Goal: Complete application form

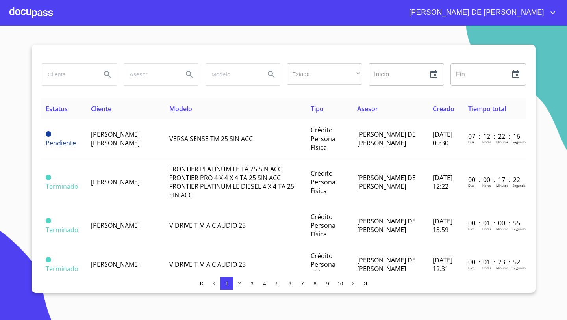
click at [29, 14] on div at bounding box center [30, 12] width 43 height 25
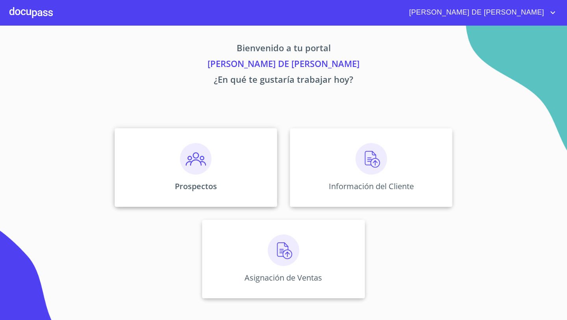
click at [219, 165] on div "Prospectos" at bounding box center [196, 167] width 163 height 79
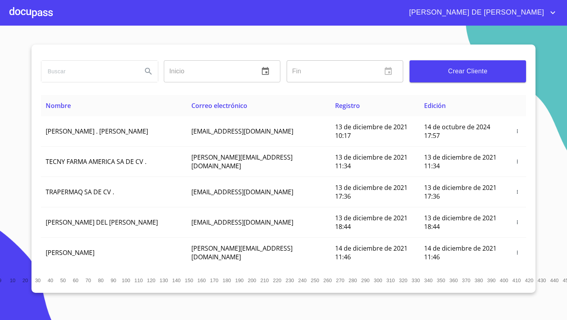
click at [447, 78] on button "Crear Cliente" at bounding box center [467, 71] width 116 height 22
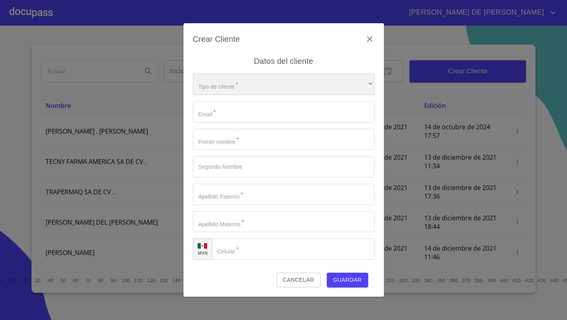
click at [238, 74] on div "​" at bounding box center [283, 84] width 181 height 21
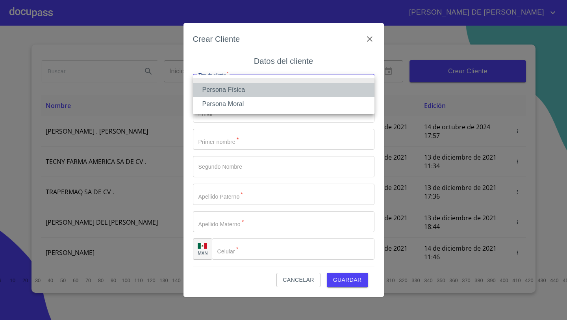
click at [239, 94] on li "Persona Física" at bounding box center [283, 90] width 181 height 14
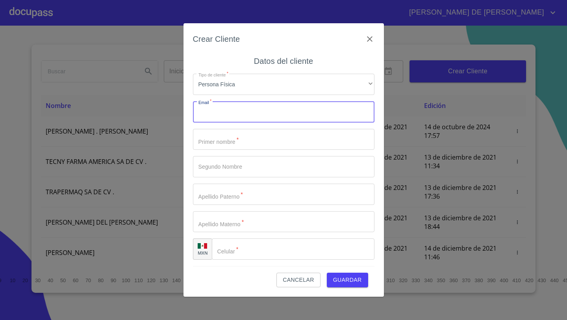
click at [229, 110] on input "Tipo de cliente   *" at bounding box center [283, 111] width 181 height 21
paste input "[EMAIL_ADDRESS][DOMAIN_NAME]"
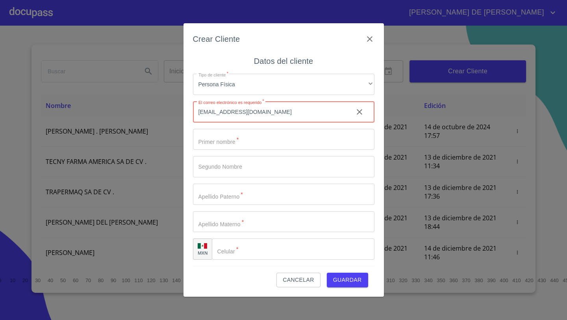
type input "[EMAIL_ADDRESS][DOMAIN_NAME]"
click at [248, 135] on input "Tipo de cliente   *" at bounding box center [283, 139] width 181 height 21
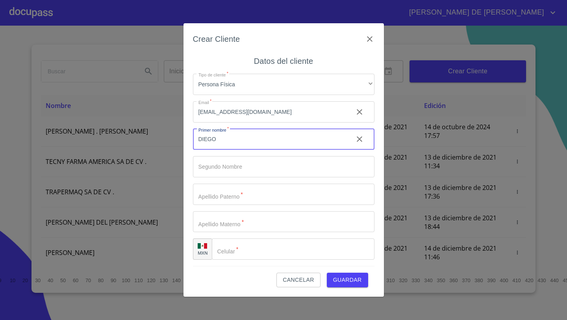
type input "DIEGO"
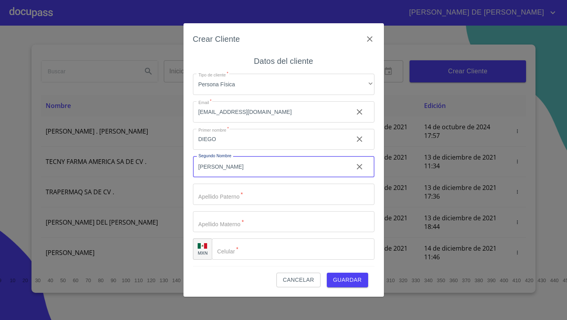
type input "[PERSON_NAME]"
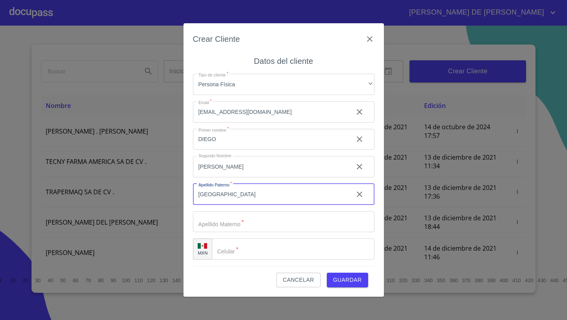
type input "[GEOGRAPHIC_DATA]"
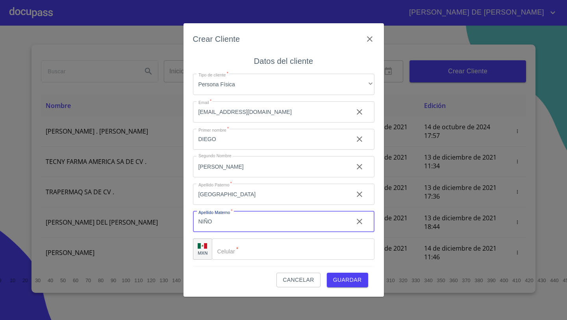
type input "NIÑO"
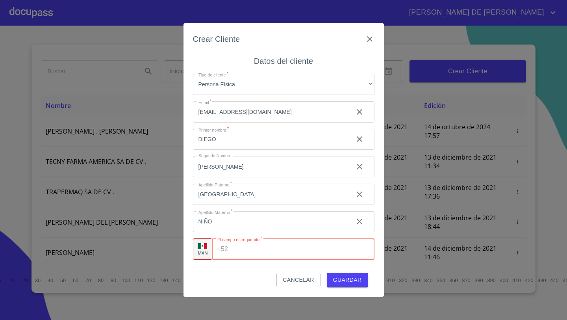
paste input "[PHONE_NUMBER]"
type input "[PHONE_NUMBER]"
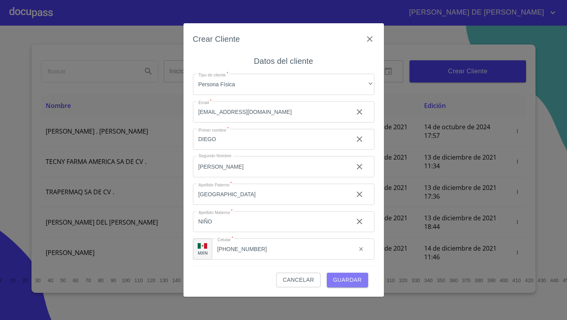
click at [350, 276] on span "Guardar" at bounding box center [347, 280] width 29 height 10
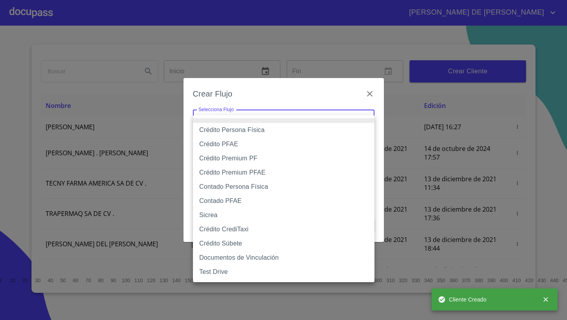
click at [224, 118] on body "[PERSON_NAME] DE [PERSON_NAME] Inicio ​ Fin ​ Crear Cliente Nombre Correo elect…" at bounding box center [283, 160] width 567 height 320
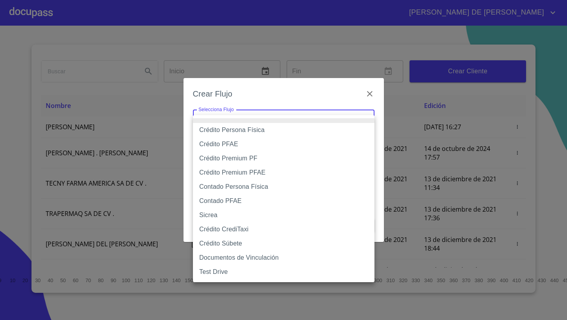
click at [250, 131] on li "Crédito Persona Física" at bounding box center [283, 130] width 181 height 14
type input "61b033e49b8c202ad5bb7912"
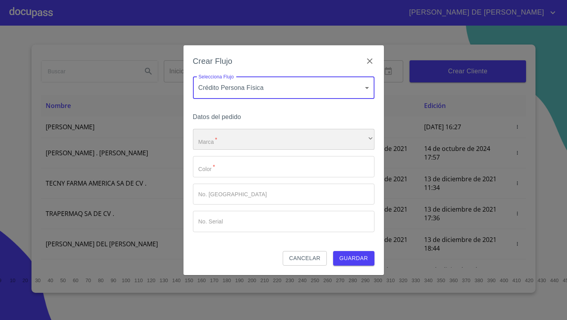
click at [240, 139] on div "​" at bounding box center [283, 139] width 181 height 21
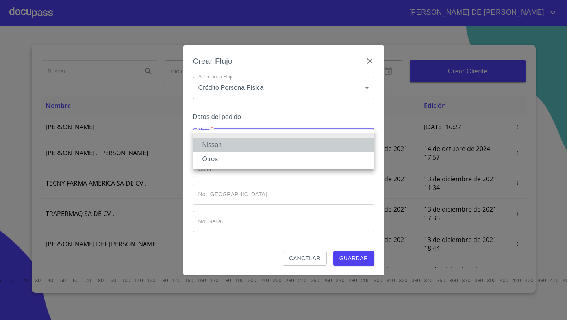
click at [224, 144] on li "Nissan" at bounding box center [283, 145] width 181 height 14
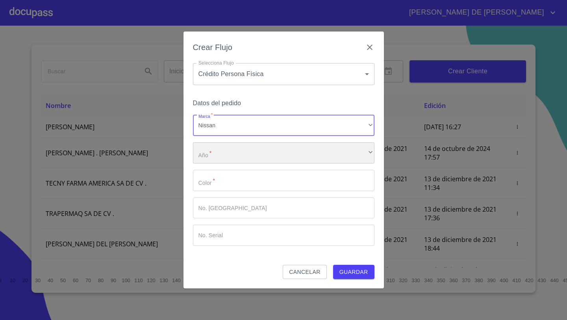
click at [224, 149] on div "​" at bounding box center [283, 152] width 181 height 21
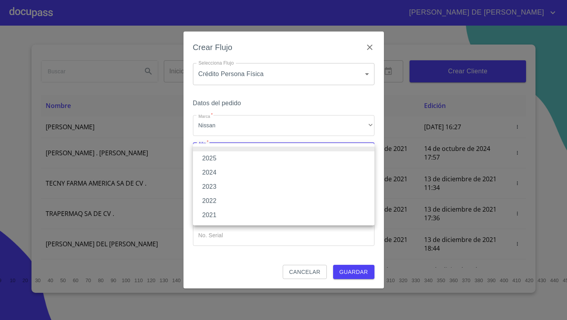
click at [218, 157] on li "2025" at bounding box center [283, 158] width 181 height 14
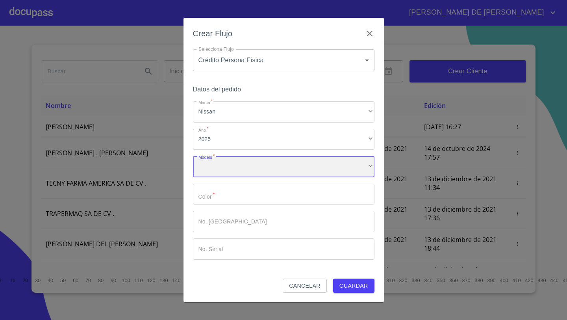
click at [211, 166] on div "​" at bounding box center [283, 166] width 181 height 21
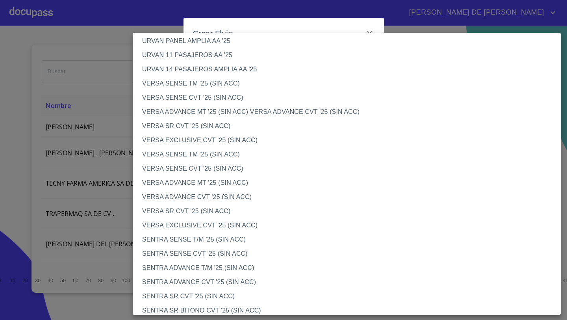
scroll to position [254, 0]
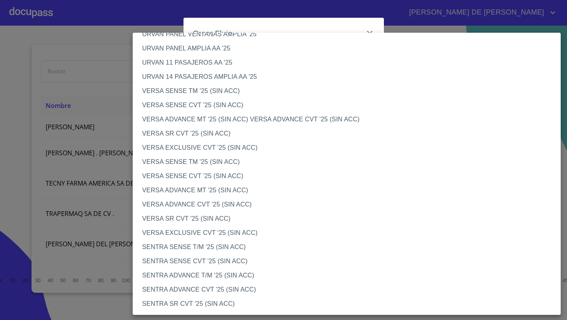
click at [174, 190] on li "VERSA ADVANCE MT '25 (SIN ACC)" at bounding box center [347, 190] width 428 height 14
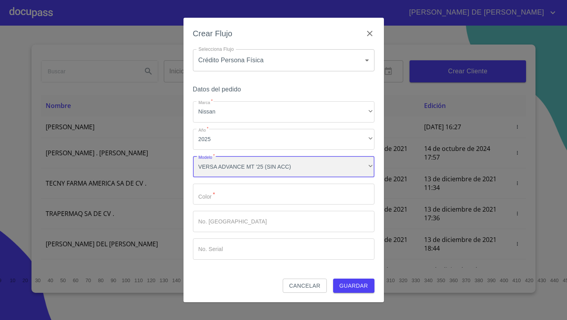
click at [240, 169] on div "VERSA ADVANCE MT '25 (SIN ACC)" at bounding box center [283, 166] width 181 height 21
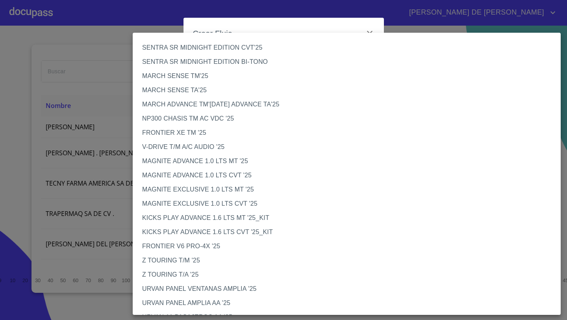
scroll to position [271, 0]
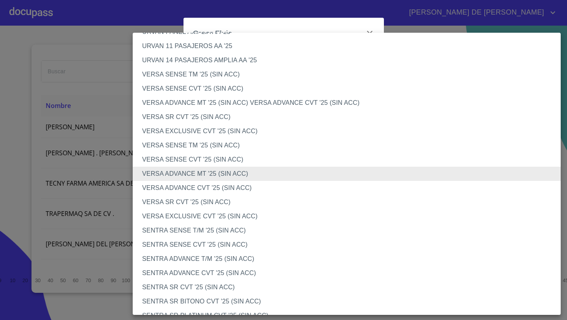
click at [209, 185] on li "VERSA ADVANCE CVT '25 (SIN ACC)" at bounding box center [347, 188] width 428 height 14
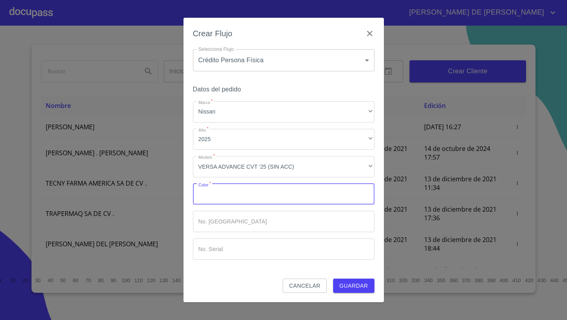
click at [219, 198] on input "Marca   *" at bounding box center [283, 193] width 181 height 21
type input "p"
type input "PLATA"
click at [333, 278] on button "Guardar" at bounding box center [353, 285] width 41 height 15
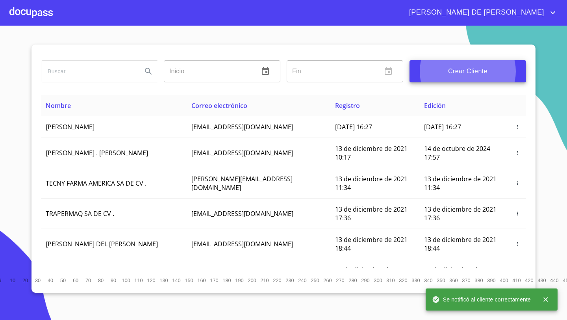
click at [43, 6] on div at bounding box center [30, 12] width 43 height 25
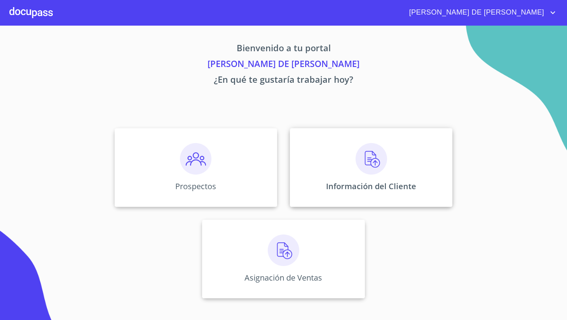
click at [312, 173] on div "Información del Cliente" at bounding box center [371, 167] width 163 height 79
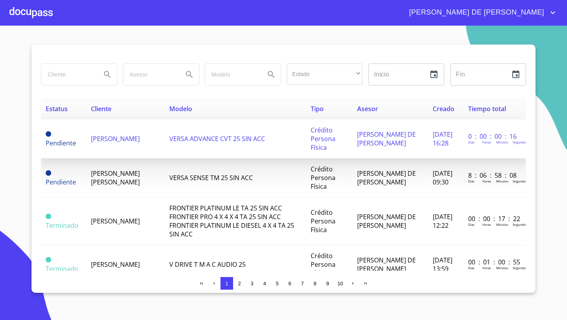
click at [111, 137] on span "[PERSON_NAME]" at bounding box center [115, 138] width 49 height 9
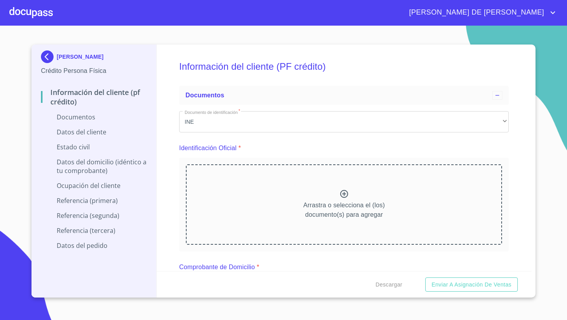
click at [365, 198] on div "Arrastra o selecciona el (los) documento(s) para agregar" at bounding box center [344, 204] width 316 height 80
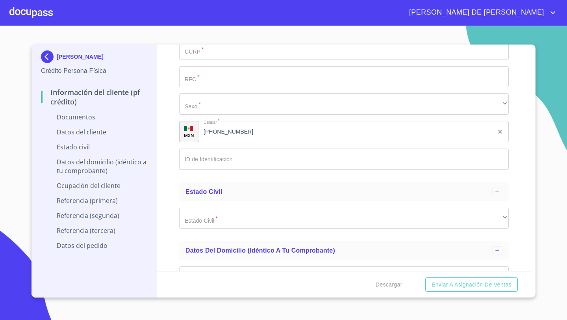
scroll to position [1410, 0]
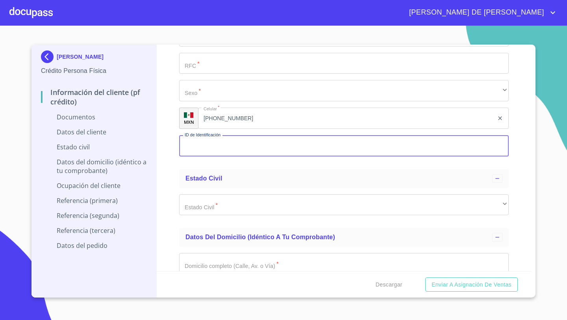
click at [210, 141] on input "Documento de identificación   *" at bounding box center [343, 145] width 329 height 21
type input "2061878543"
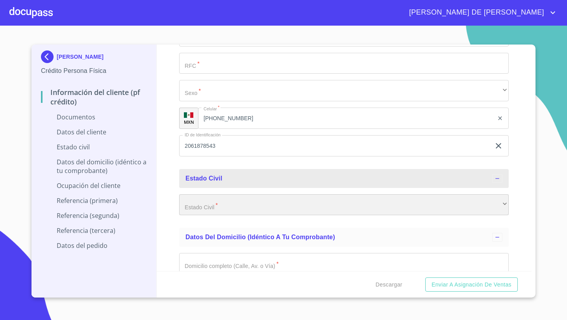
click at [215, 205] on div "​" at bounding box center [343, 204] width 329 height 21
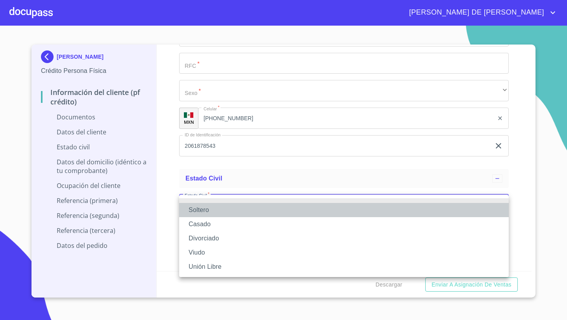
click at [208, 210] on li "Soltero" at bounding box center [343, 210] width 329 height 14
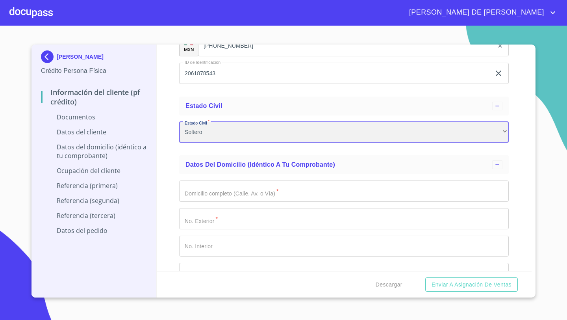
scroll to position [1495, 0]
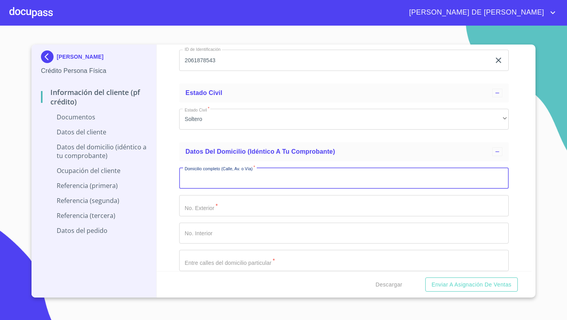
click at [189, 179] on input "Documento de identificación   *" at bounding box center [343, 177] width 329 height 21
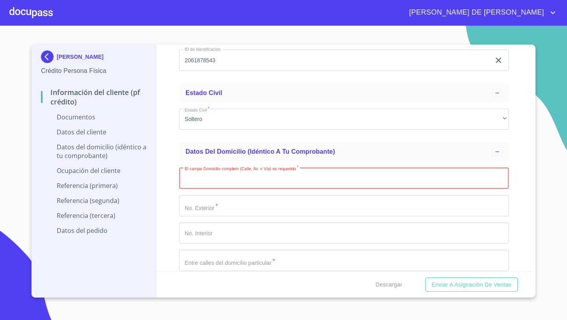
paste input "[PERSON_NAME] DE LOS CEREZOS"
type input "[PERSON_NAME] DE LOS CEREZOS"
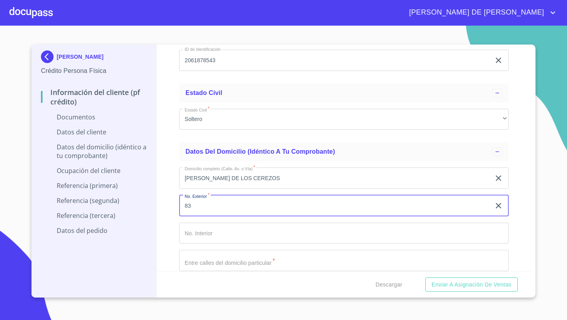
type input "83"
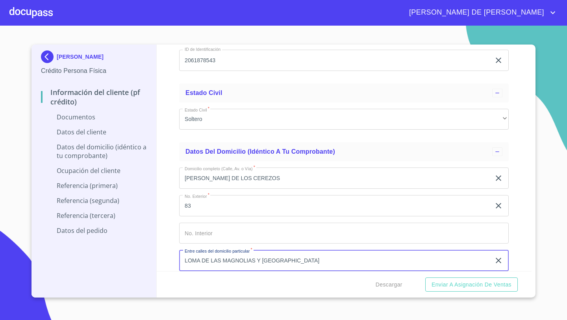
type input "LOMA DE LAS MAGNOLIAS Y [GEOGRAPHIC_DATA]"
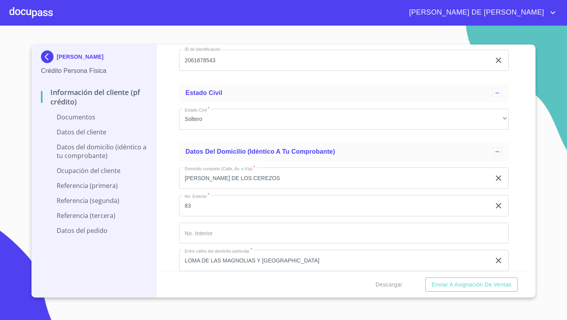
scroll to position [1625, 0]
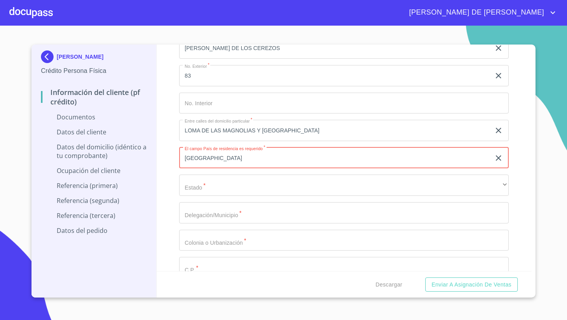
type input "[GEOGRAPHIC_DATA]"
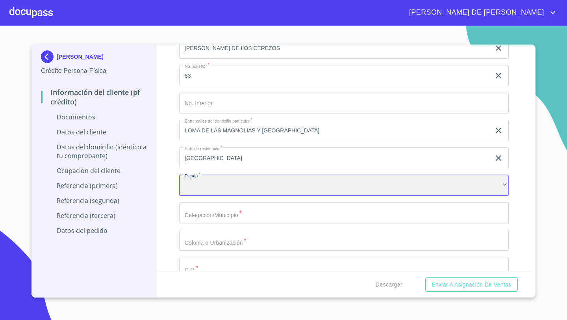
click at [192, 186] on div "​" at bounding box center [343, 184] width 329 height 21
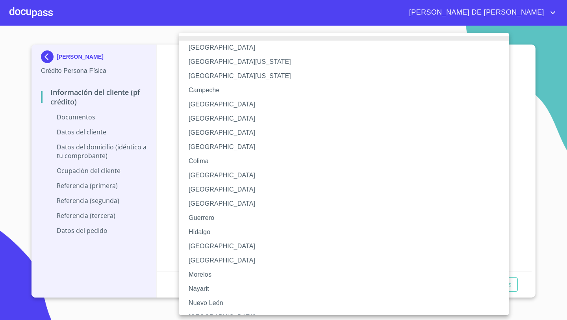
click at [204, 247] on li "[GEOGRAPHIC_DATA]" at bounding box center [343, 246] width 329 height 14
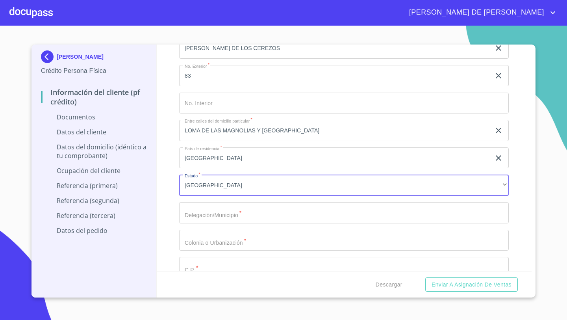
click at [209, 209] on input "Documento de identificación   *" at bounding box center [343, 212] width 329 height 21
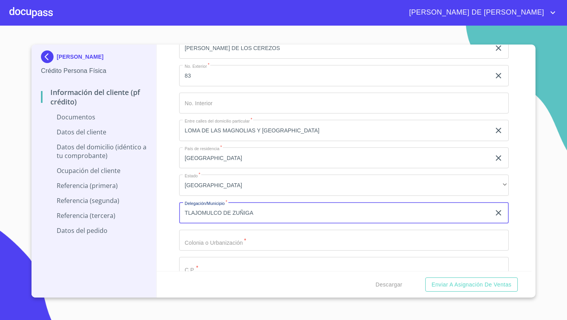
type input "TLAJOMULCO DE ZUÑIGA"
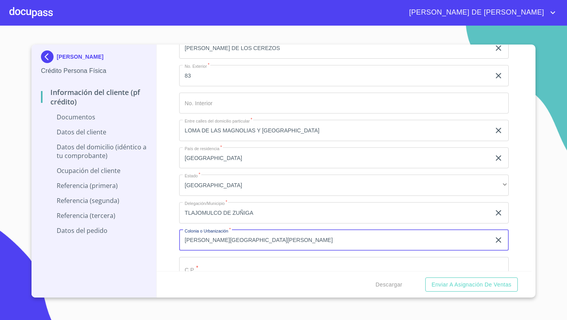
type input "[PERSON_NAME][GEOGRAPHIC_DATA][PERSON_NAME]"
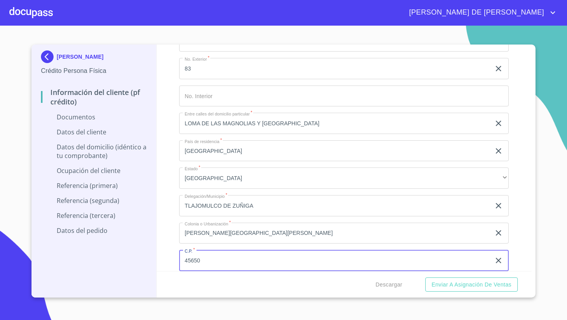
type input "45650"
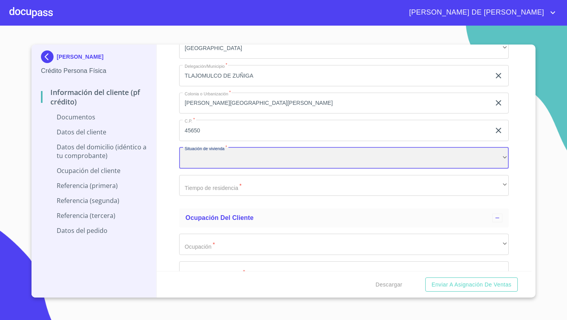
click at [190, 150] on div "​" at bounding box center [343, 157] width 329 height 21
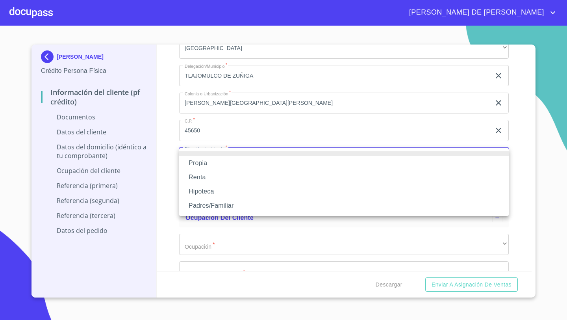
click at [201, 159] on li "Propia" at bounding box center [343, 163] width 329 height 14
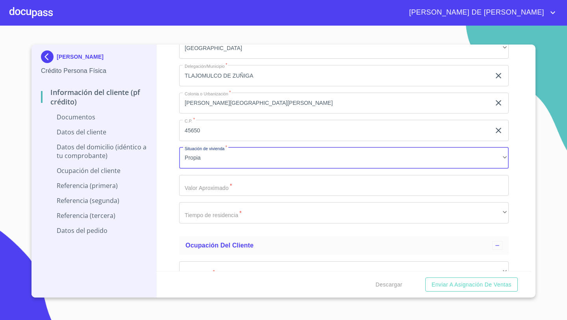
click at [194, 185] on input "Documento de identificación   *" at bounding box center [343, 185] width 329 height 21
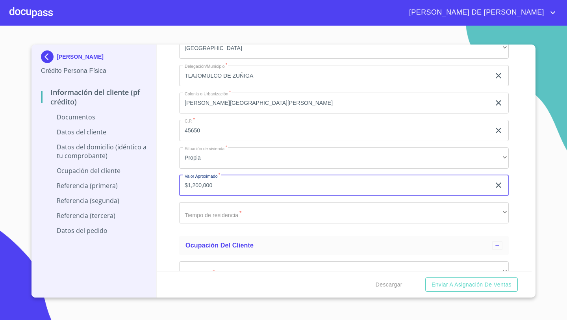
type input "$1,200,000"
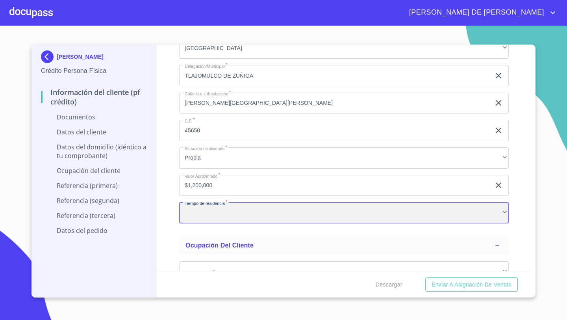
click at [209, 212] on div "​" at bounding box center [343, 212] width 329 height 21
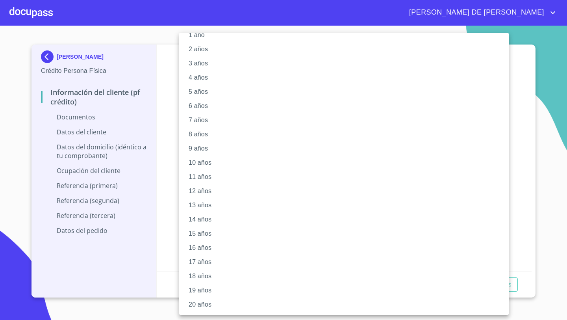
click at [194, 302] on li "20 años" at bounding box center [343, 304] width 329 height 14
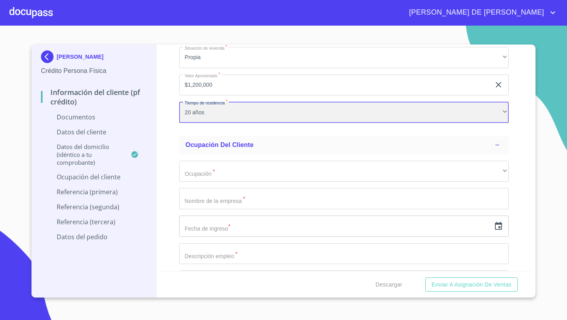
scroll to position [1830, 0]
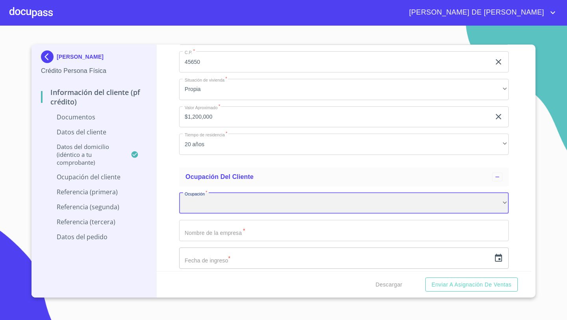
click at [207, 206] on div "​" at bounding box center [343, 202] width 329 height 21
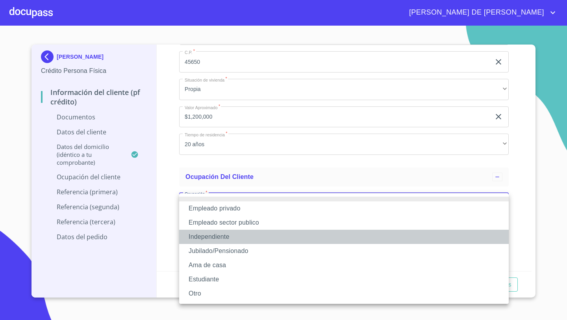
click at [203, 237] on li "Independiente" at bounding box center [343, 236] width 329 height 14
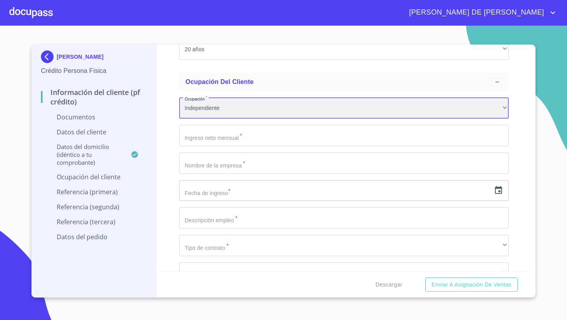
scroll to position [1965, 0]
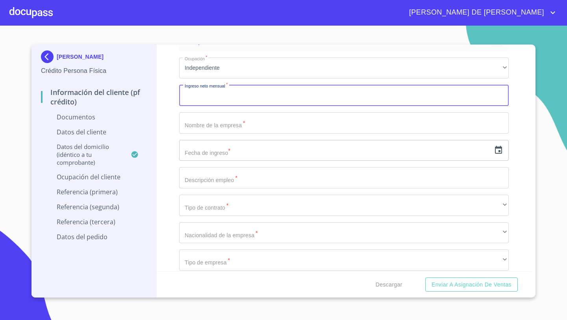
click at [192, 104] on input "Documento de identificación   *" at bounding box center [343, 95] width 329 height 21
type input "35000"
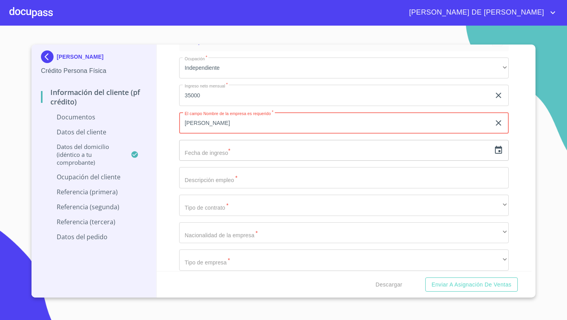
type input "[PERSON_NAME]"
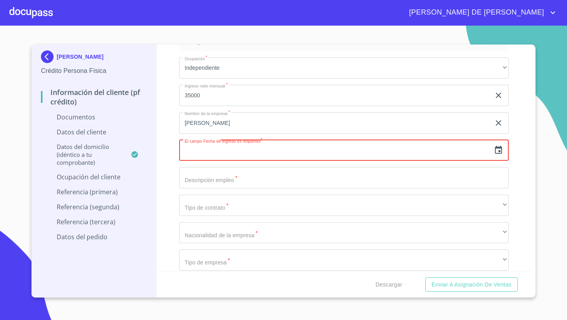
click at [500, 151] on icon "button" at bounding box center [498, 149] width 9 height 9
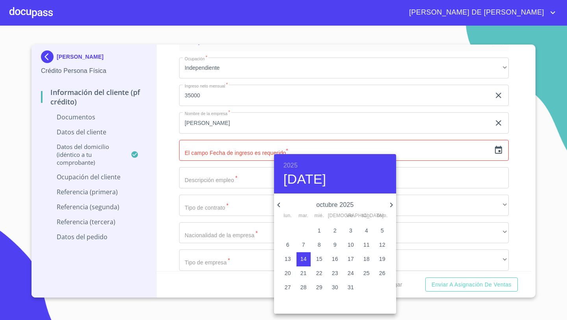
click at [290, 164] on h6 "2025" at bounding box center [290, 165] width 14 height 11
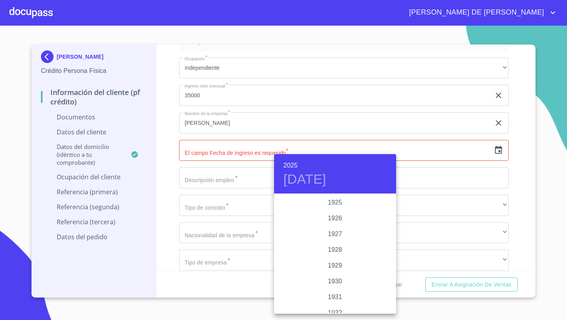
scroll to position [1527, 0]
click at [342, 233] on div "2024" at bounding box center [335, 234] width 122 height 16
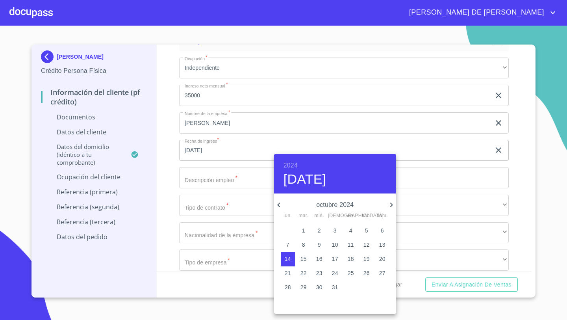
click at [281, 205] on icon "button" at bounding box center [278, 204] width 9 height 9
click at [382, 272] on p "22" at bounding box center [382, 273] width 6 height 8
type input "[DATE]"
click at [174, 188] on div at bounding box center [283, 160] width 567 height 320
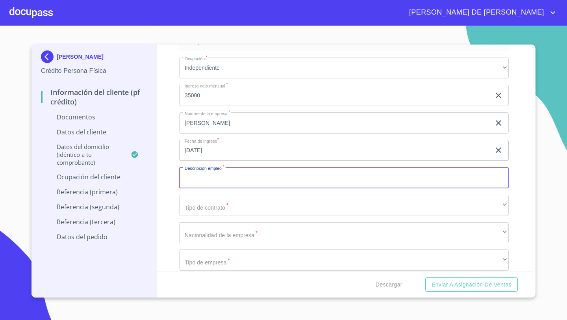
click at [193, 179] on input "Documento de identificación   *" at bounding box center [343, 177] width 329 height 21
click at [220, 180] on input "VENTA Y REAPARACION DE LLANTAS PARA AUTOS" at bounding box center [334, 177] width 311 height 21
type input "VENTA Y REPARACION DE LLANTAS PARA AUTOS"
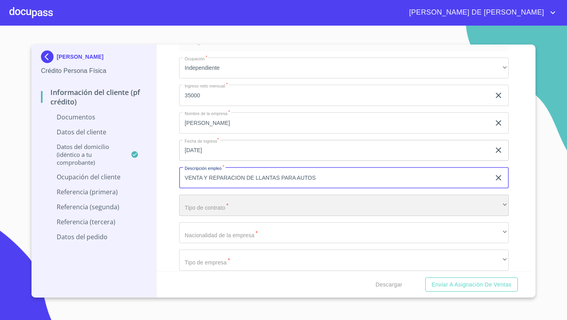
click at [190, 205] on div "​" at bounding box center [343, 204] width 329 height 21
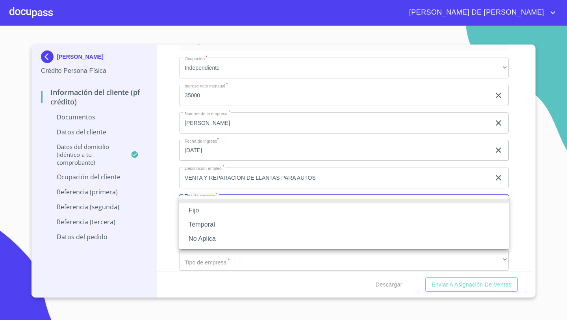
click at [201, 214] on li "Fijo" at bounding box center [343, 210] width 329 height 14
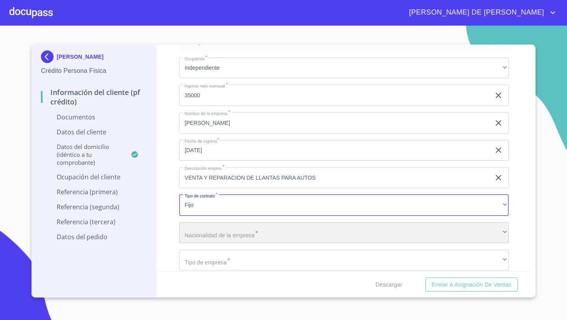
click at [196, 234] on div "​" at bounding box center [343, 232] width 329 height 21
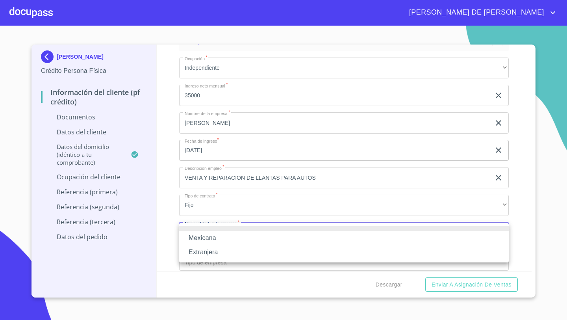
click at [196, 237] on li "Mexicana" at bounding box center [343, 238] width 329 height 14
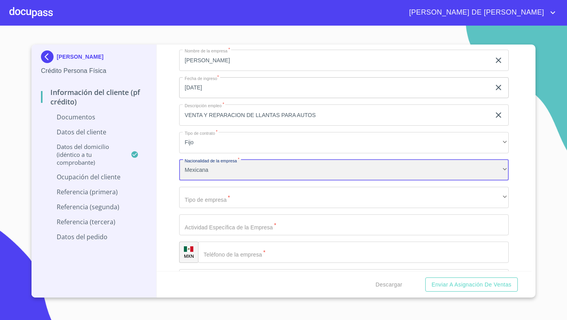
scroll to position [2037, 0]
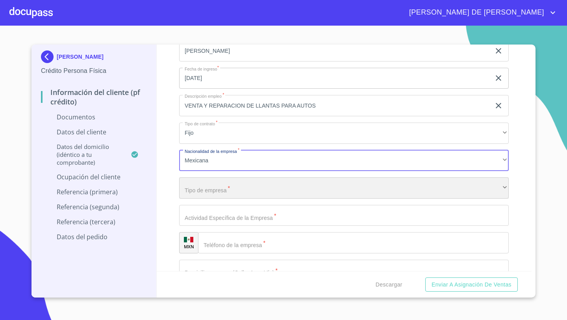
click at [201, 185] on div "​" at bounding box center [343, 187] width 329 height 21
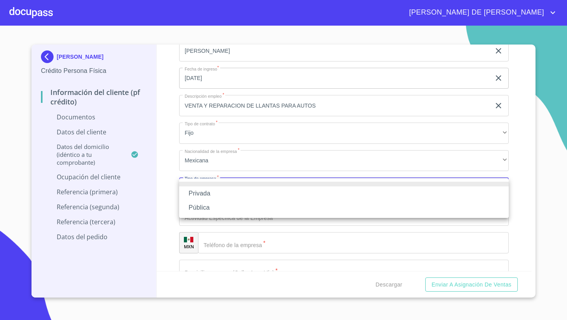
click at [207, 194] on li "Privada" at bounding box center [343, 193] width 329 height 14
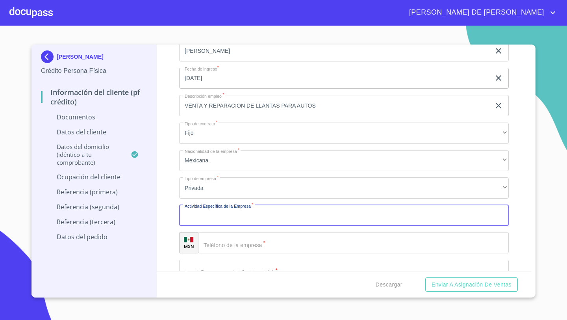
click at [196, 217] on input "Documento de identificación   *" at bounding box center [343, 215] width 329 height 21
click at [323, 108] on input "VENTA Y REPARACION DE LLANTAS PARA AUTOS" at bounding box center [334, 105] width 311 height 21
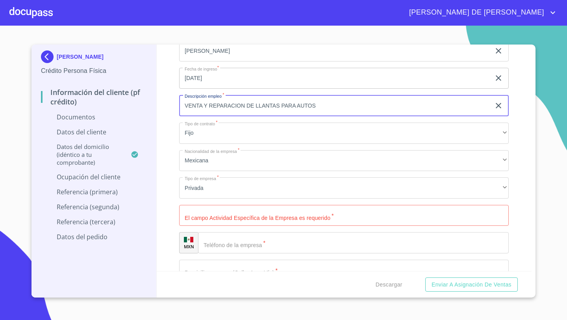
click at [323, 108] on input "VENTA Y REPARACION DE LLANTAS PARA AUTOS" at bounding box center [334, 105] width 311 height 21
click at [196, 222] on input "Documento de identificación   *" at bounding box center [343, 215] width 329 height 21
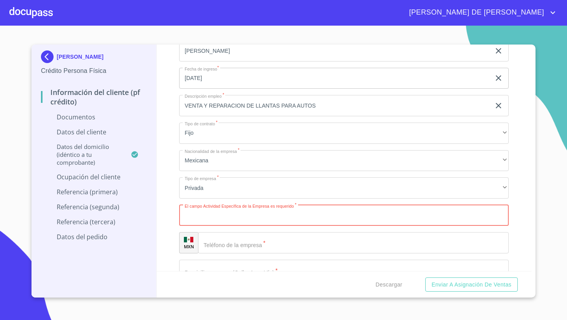
paste input "VENTA Y REPARACION DE LLANTAS PARA AUTOS"
type input "VENTA Y REPARACION DE LLANTAS PARA AUTOS"
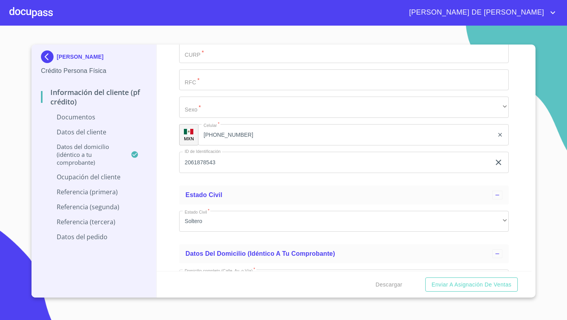
scroll to position [1380, 0]
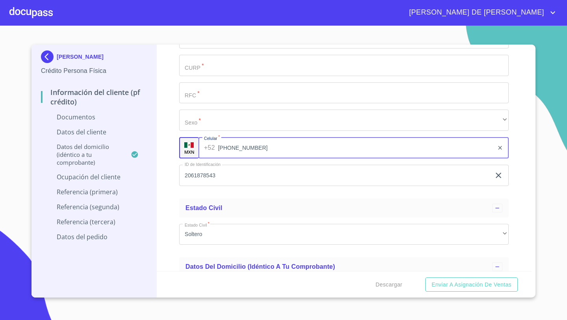
drag, startPoint x: 247, startPoint y: 152, endPoint x: 228, endPoint y: 150, distance: 19.0
click at [228, 150] on input "[PHONE_NUMBER]" at bounding box center [356, 147] width 276 height 21
click at [283, 141] on input "[PHONE_NUMBER]" at bounding box center [356, 147] width 276 height 21
drag, startPoint x: 258, startPoint y: 148, endPoint x: 220, endPoint y: 148, distance: 37.8
click at [220, 148] on input "[PHONE_NUMBER]" at bounding box center [356, 147] width 276 height 21
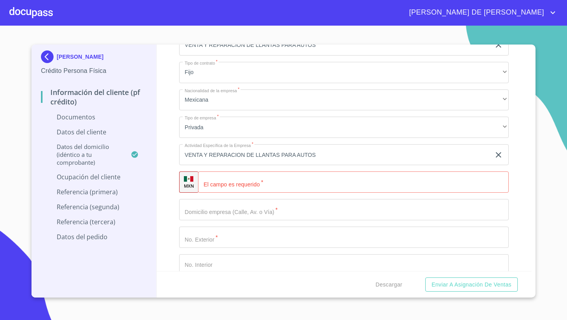
scroll to position [2106, 0]
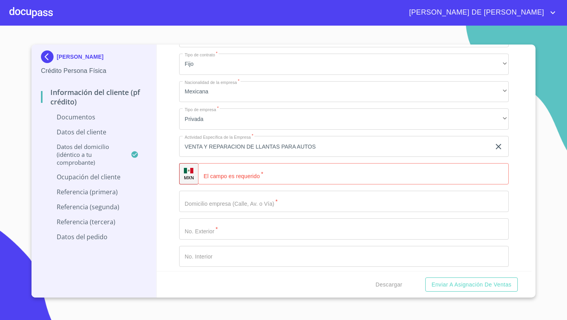
click at [212, 169] on div "​" at bounding box center [353, 173] width 311 height 21
paste input "[PHONE_NUMBER]"
type input "[PHONE_NUMBER]"
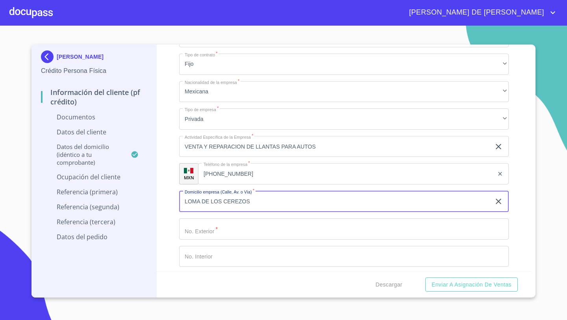
type input "LOMA DE LOS CEREZOS"
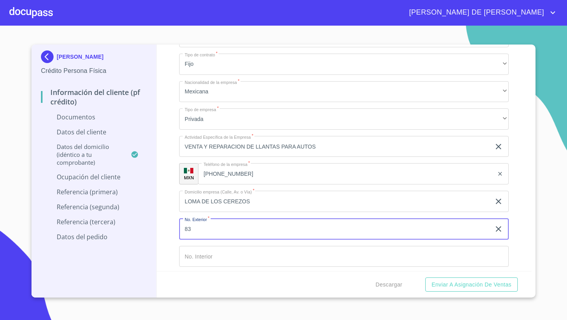
type input "83"
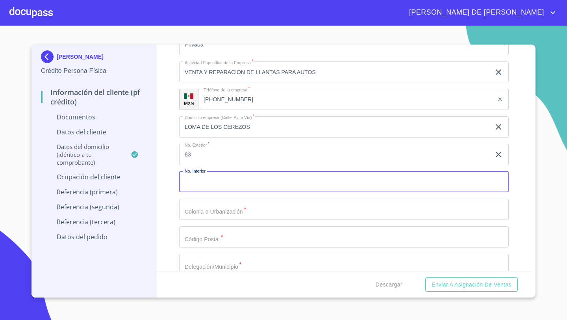
scroll to position [2234, 0]
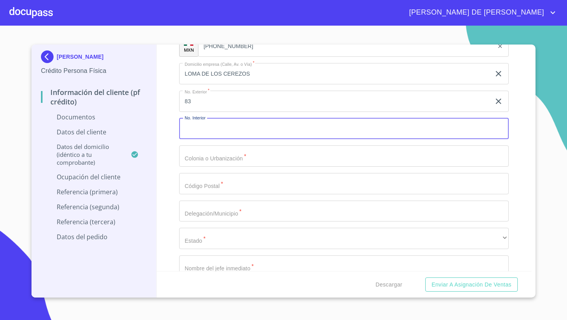
click at [193, 164] on input "Documento de identificación   *" at bounding box center [343, 155] width 329 height 21
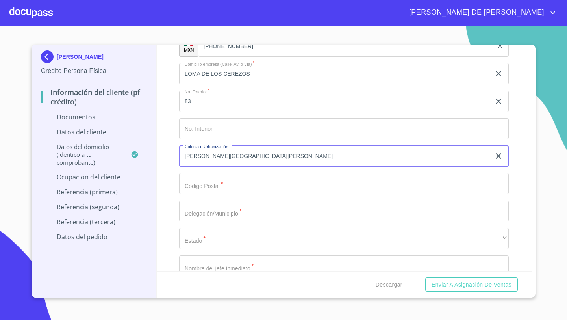
type input "[PERSON_NAME][GEOGRAPHIC_DATA][PERSON_NAME]"
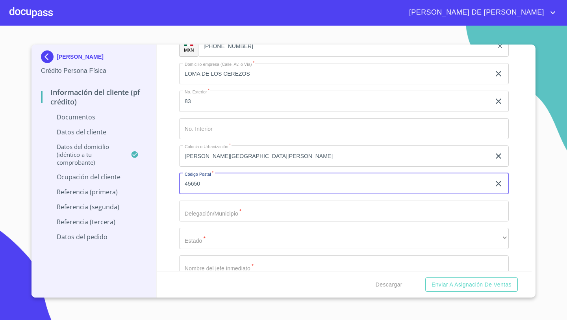
type input "45650"
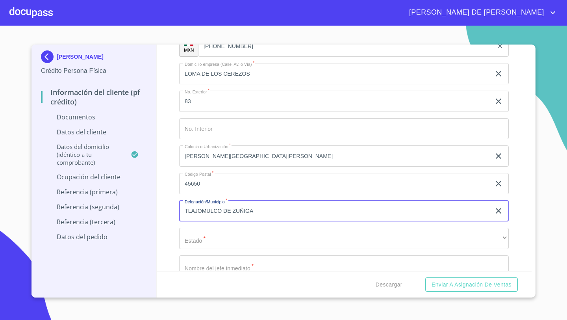
type input "TLAJOMULCO DE ZUÑIGA"
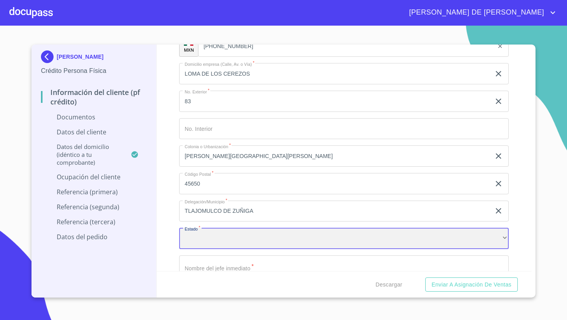
click at [203, 237] on div "​" at bounding box center [343, 237] width 329 height 21
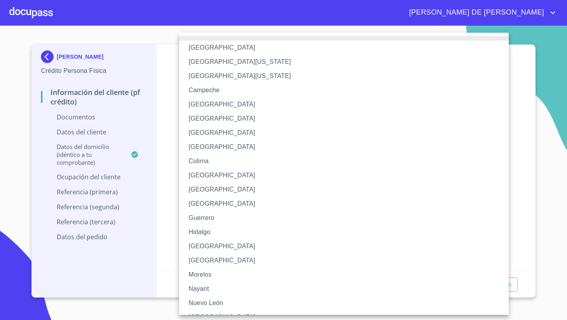
click at [201, 245] on li "[GEOGRAPHIC_DATA]" at bounding box center [343, 246] width 329 height 14
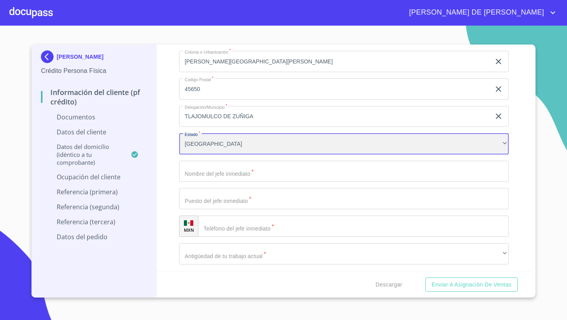
scroll to position [2332, 0]
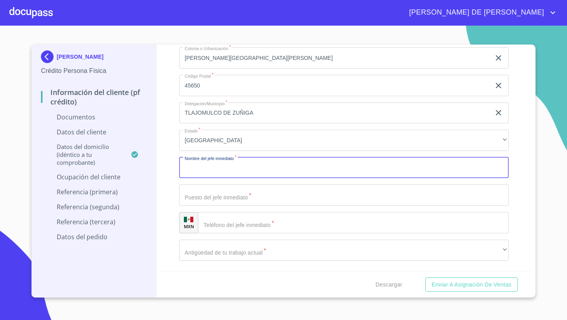
click at [198, 172] on input "Documento de identificación   *" at bounding box center [343, 167] width 329 height 21
click at [199, 164] on input "INDEENDIENTE" at bounding box center [334, 167] width 311 height 21
click at [239, 163] on input "INDEPENDIENTE" at bounding box center [334, 167] width 311 height 21
type input "INDEPENDIENTE"
click at [203, 191] on input "Documento de identificación   *" at bounding box center [343, 194] width 329 height 21
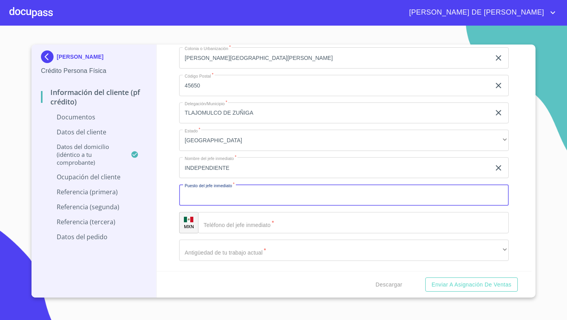
click at [203, 191] on input "Documento de identificación   *" at bounding box center [343, 194] width 329 height 21
type input "PORIETARIO"
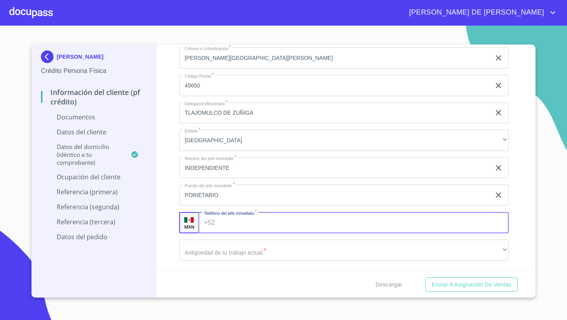
paste input "[PHONE_NUMBER]"
type input "[PHONE_NUMBER]"
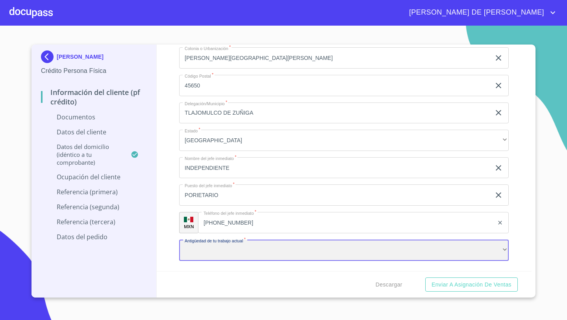
click at [188, 254] on div "​" at bounding box center [343, 249] width 329 height 21
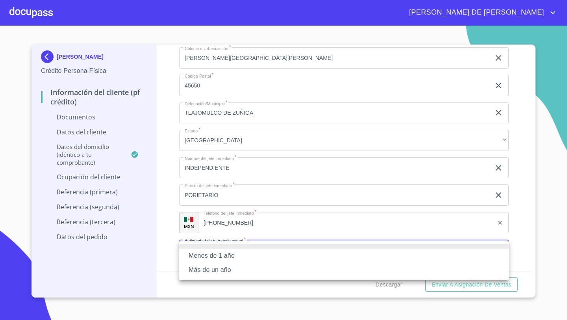
click at [173, 248] on div at bounding box center [283, 160] width 567 height 320
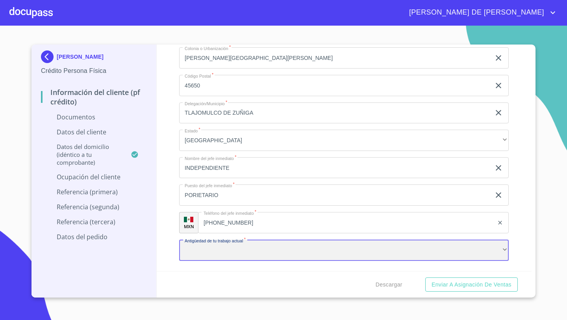
click at [187, 247] on div "​" at bounding box center [343, 249] width 329 height 21
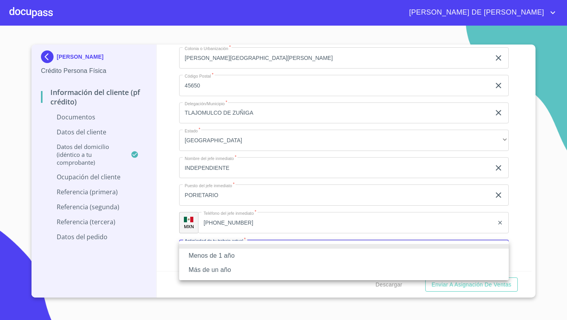
click at [200, 267] on li "Más de un año" at bounding box center [343, 269] width 329 height 14
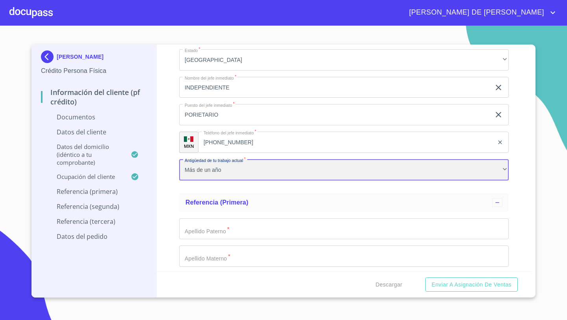
scroll to position [2409, 0]
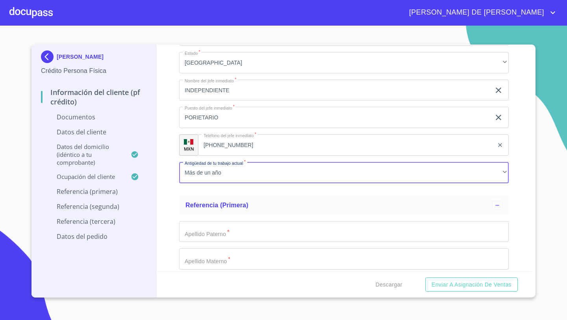
click at [170, 206] on div "Información del cliente (PF crédito) Documentos Documento de identificación   *…" at bounding box center [344, 157] width 375 height 226
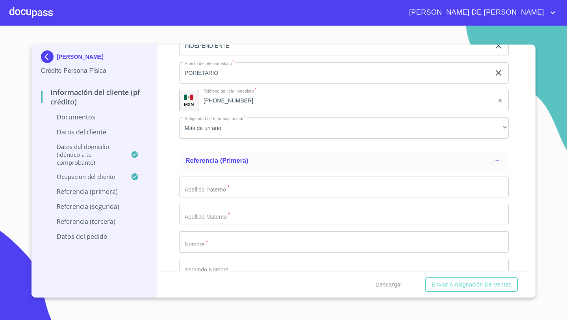
scroll to position [2439, 0]
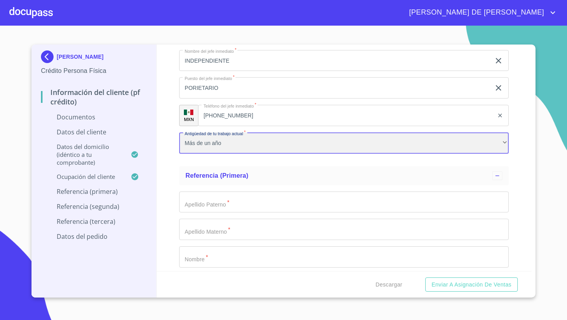
click at [186, 139] on div "Más de un año" at bounding box center [343, 142] width 329 height 21
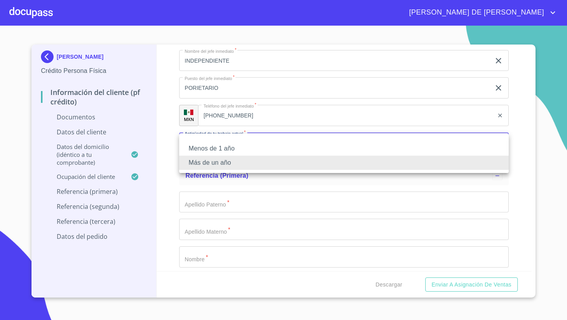
click at [208, 161] on li "Más de un año" at bounding box center [343, 162] width 329 height 14
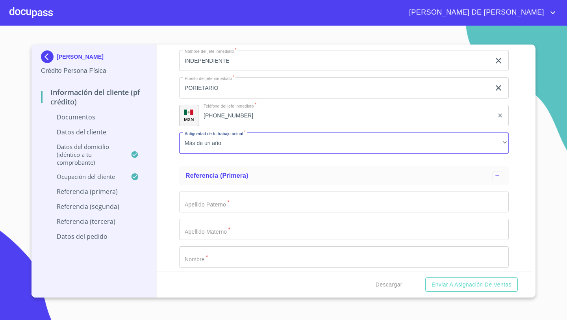
click at [193, 203] on input "Documento de identificación   *" at bounding box center [343, 201] width 329 height 21
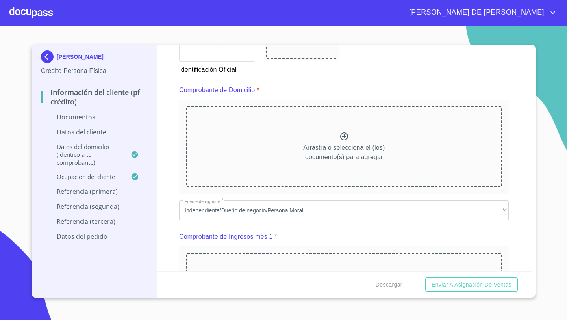
scroll to position [396, 0]
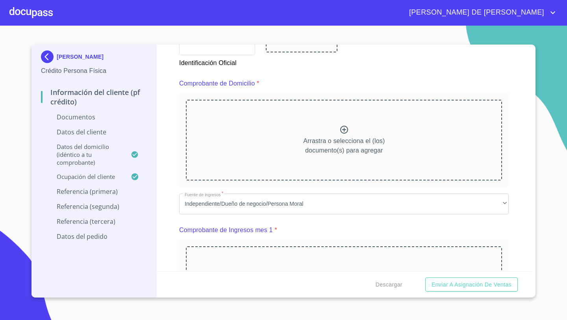
click at [316, 132] on div "Arrastra o selecciona el (los) documento(s) para agregar" at bounding box center [344, 140] width 316 height 80
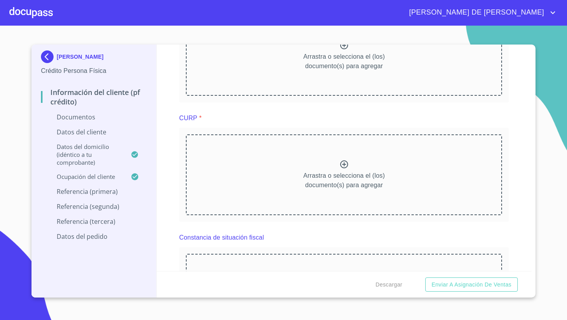
scroll to position [1070, 0]
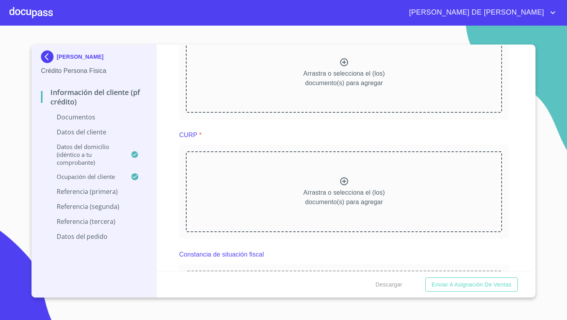
click at [285, 172] on div "Arrastra o selecciona el (los) documento(s) para agregar" at bounding box center [344, 191] width 316 height 80
click at [330, 177] on div "Arrastra o selecciona el (los) documento(s) para agregar" at bounding box center [344, 191] width 316 height 80
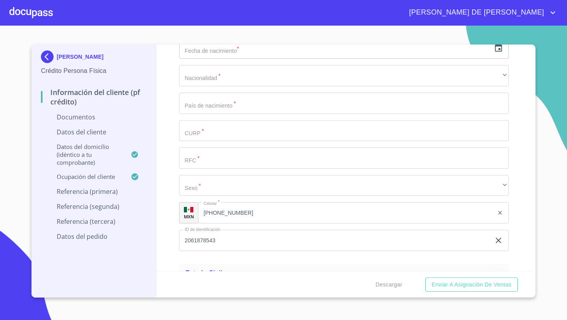
scroll to position [1725, 0]
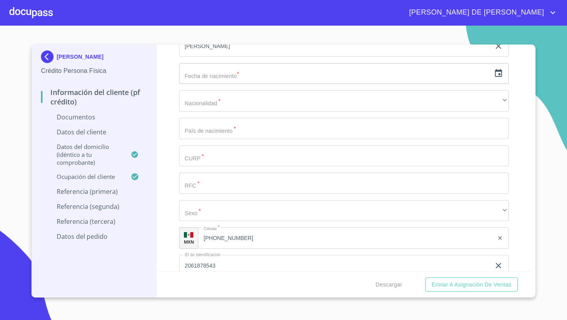
click at [196, 156] on input "Documento de identificación   *" at bounding box center [343, 155] width 329 height 21
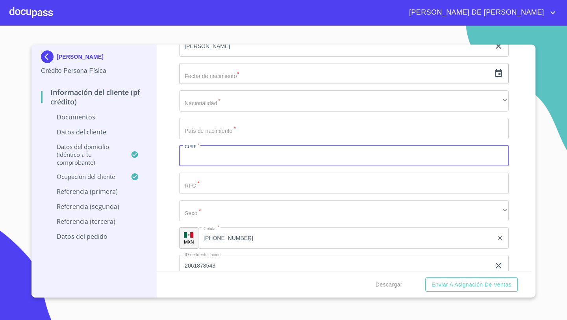
paste input "CURP.PDF"
type input "C"
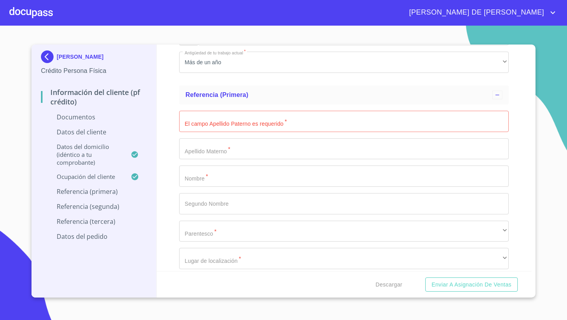
scroll to position [2952, 0]
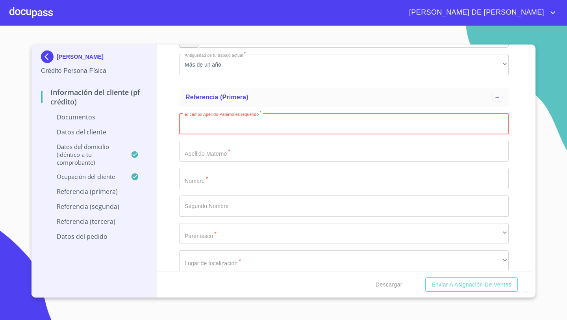
click at [216, 117] on input "Documento de identificación   *" at bounding box center [343, 123] width 329 height 21
type input "[PERSON_NAME]"
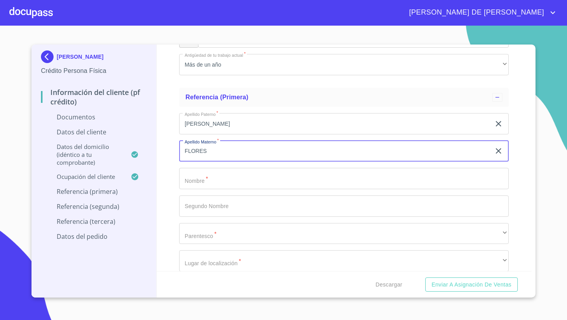
type input "FLORES"
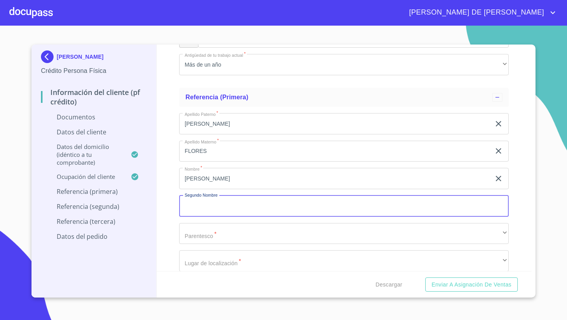
scroll to position [3020, 0]
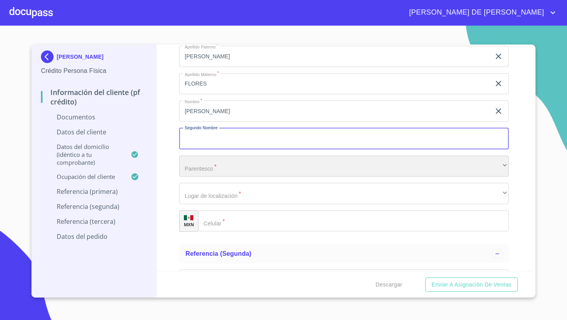
click at [194, 164] on div "​" at bounding box center [343, 165] width 329 height 21
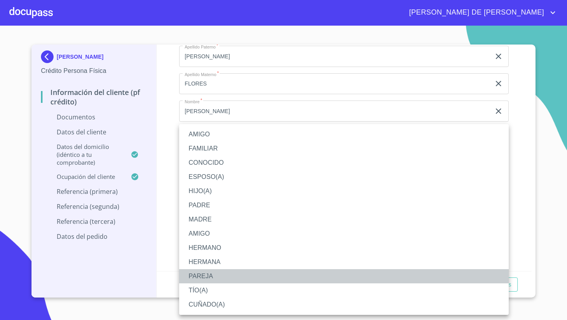
click at [199, 280] on li "PAREJA" at bounding box center [343, 276] width 329 height 14
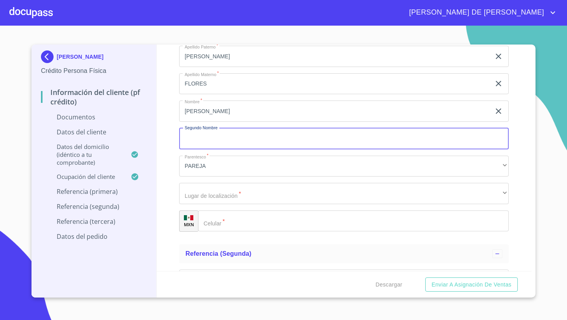
click at [194, 142] on input "Documento de identificación   *" at bounding box center [343, 138] width 329 height 21
click at [204, 109] on input "[PERSON_NAME]" at bounding box center [334, 110] width 311 height 21
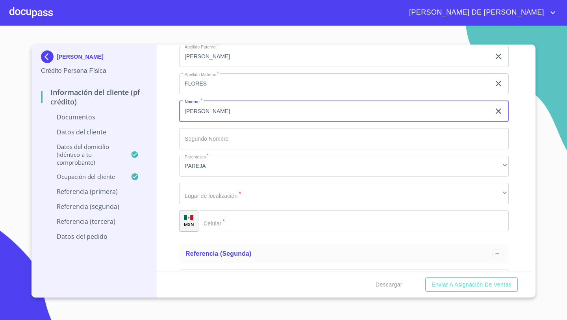
click at [204, 109] on input "[PERSON_NAME]" at bounding box center [334, 110] width 311 height 21
type input "[PERSON_NAME]"
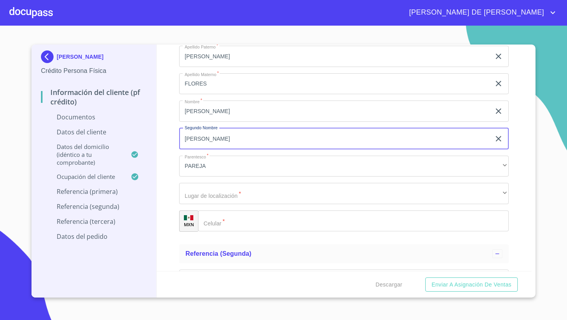
type input "[PERSON_NAME]"
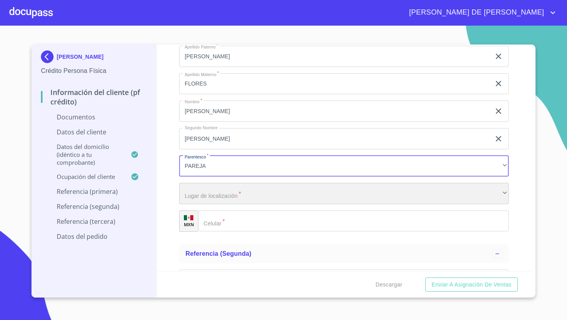
click at [199, 186] on div "​" at bounding box center [343, 193] width 329 height 21
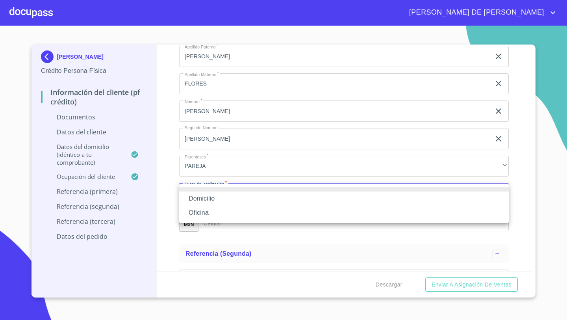
click at [207, 212] on li "Oficina" at bounding box center [343, 212] width 329 height 14
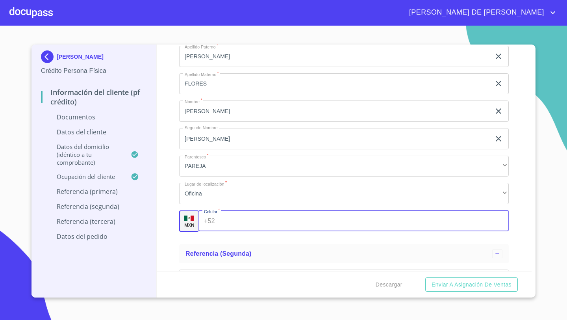
click at [215, 222] on div "+52 ​" at bounding box center [353, 220] width 310 height 21
type input "[PHONE_NUMBER]"
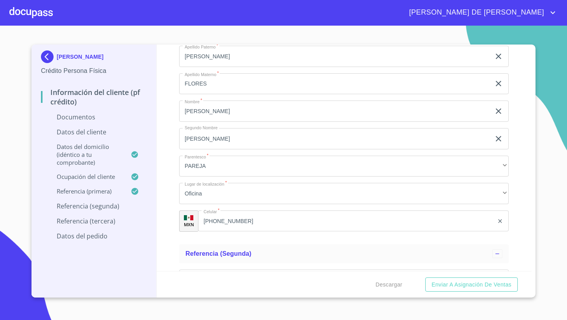
click at [178, 233] on div "Información del cliente (PF crédito) Documentos Documento de identificación   *…" at bounding box center [344, 157] width 375 height 226
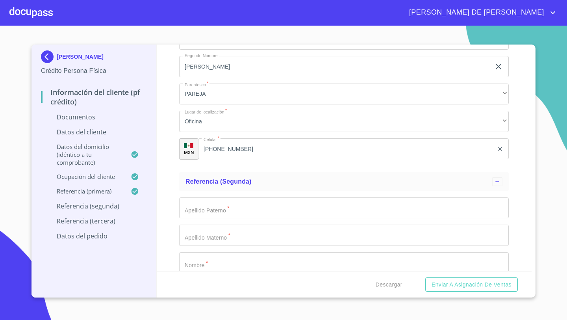
scroll to position [3146, 0]
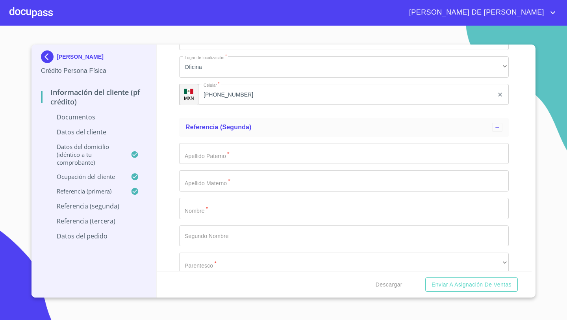
click at [196, 155] on input "Documento de identificación   *" at bounding box center [343, 153] width 329 height 21
type input "NIÑO"
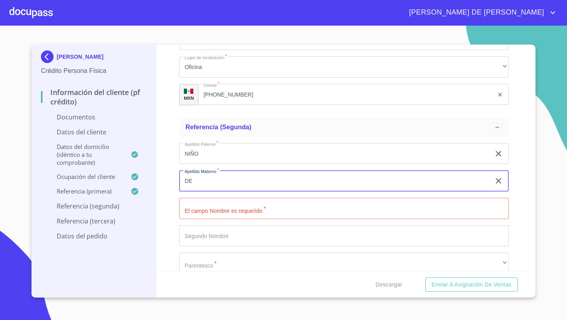
type input "DE"
type input "[PERSON_NAME]"
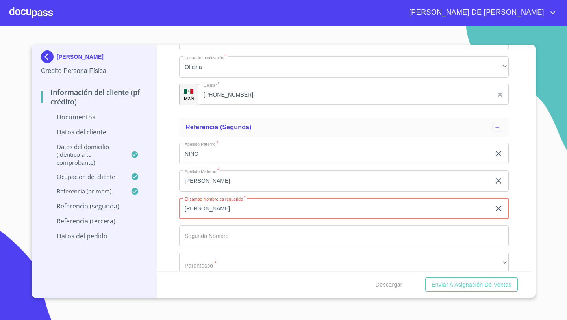
type input "[PERSON_NAME]"
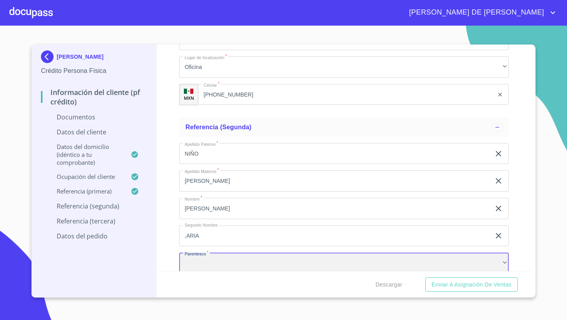
scroll to position [3148, 0]
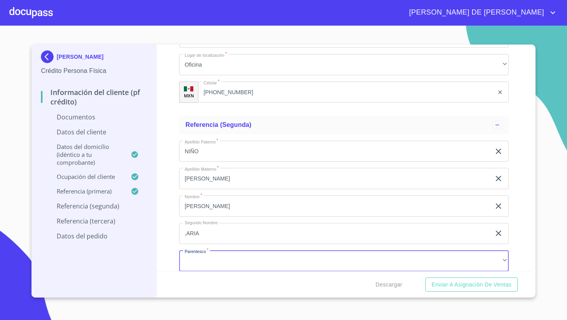
click at [199, 235] on input ",ARIA" at bounding box center [334, 233] width 311 height 21
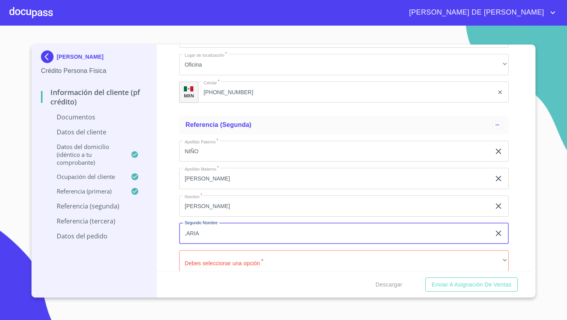
click at [199, 235] on input ",ARIA" at bounding box center [334, 233] width 311 height 21
type input "[PERSON_NAME]"
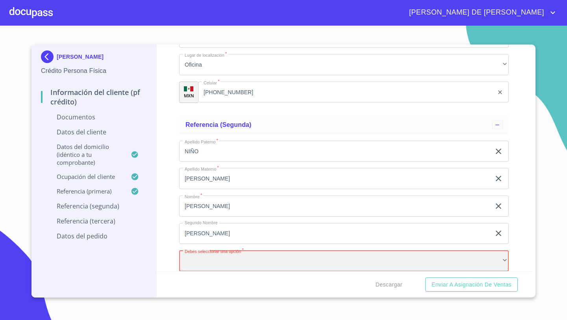
click at [185, 267] on div "​" at bounding box center [343, 260] width 329 height 21
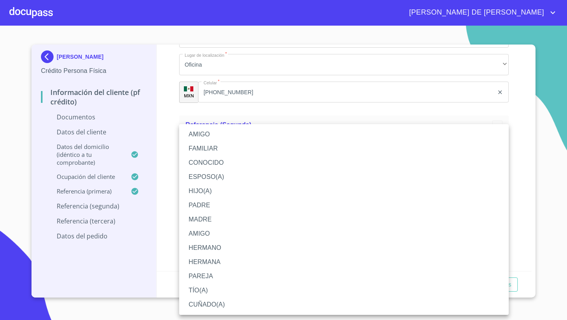
click at [200, 214] on li "MADRE" at bounding box center [343, 219] width 329 height 14
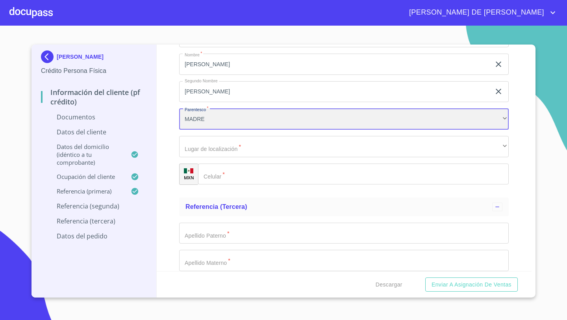
scroll to position [3295, 0]
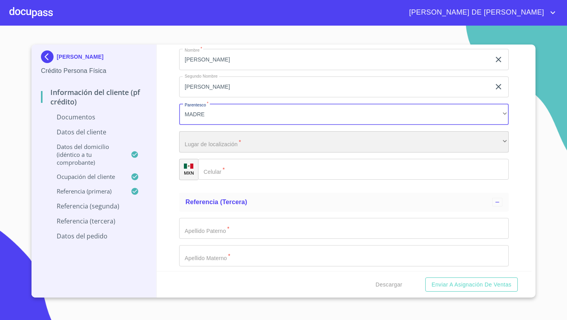
click at [197, 145] on div "​" at bounding box center [343, 141] width 329 height 21
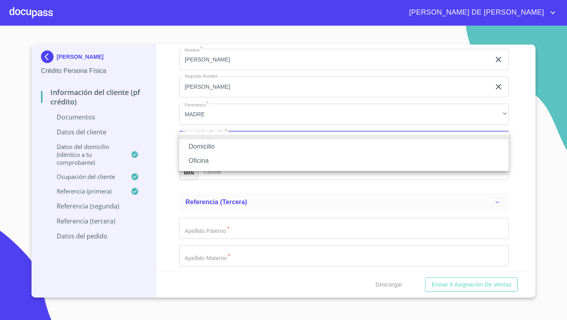
click at [199, 163] on li "Oficina" at bounding box center [343, 160] width 329 height 14
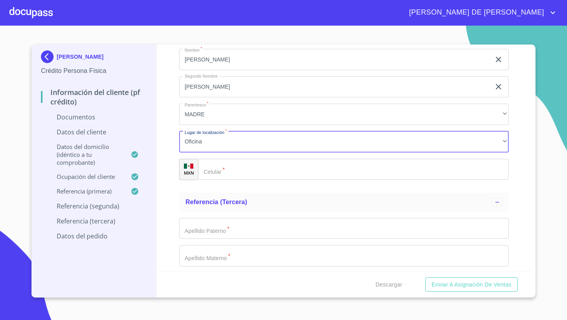
click at [209, 167] on div "​" at bounding box center [353, 169] width 311 height 21
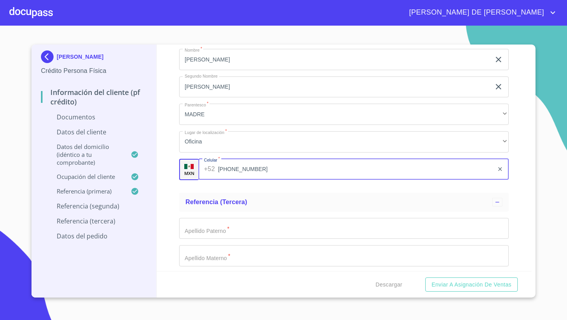
type input "[PHONE_NUMBER]"
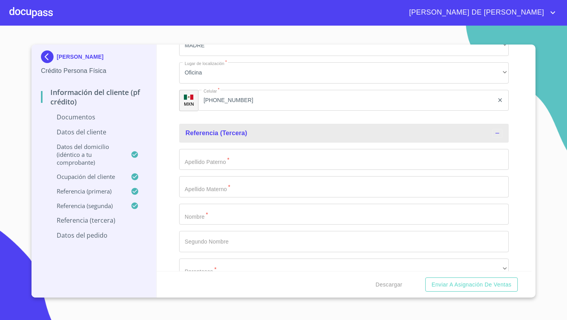
scroll to position [3375, 0]
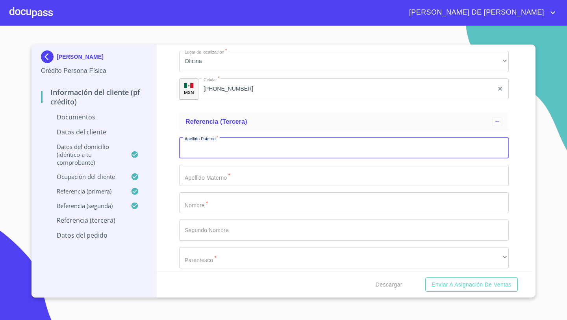
click at [194, 150] on input "Documento de identificación   *" at bounding box center [343, 147] width 329 height 21
type input "[PERSON_NAME]"
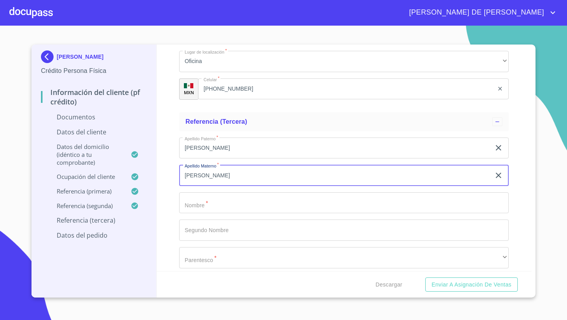
type input "[PERSON_NAME]"
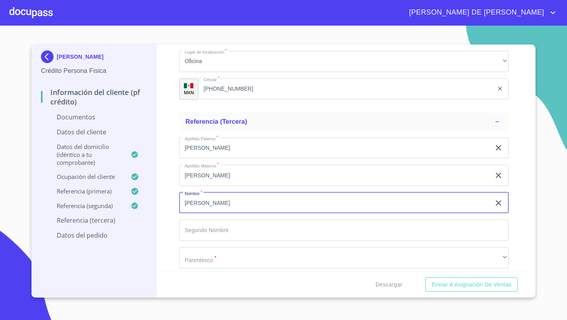
type input "[PERSON_NAME]"
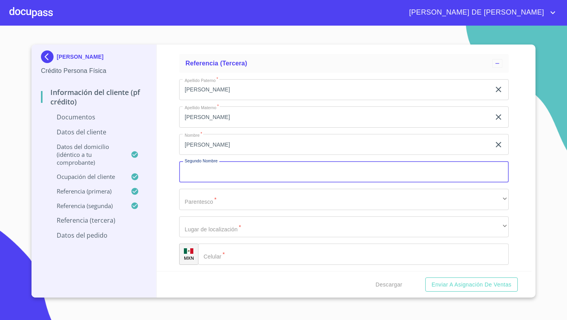
scroll to position [3457, 0]
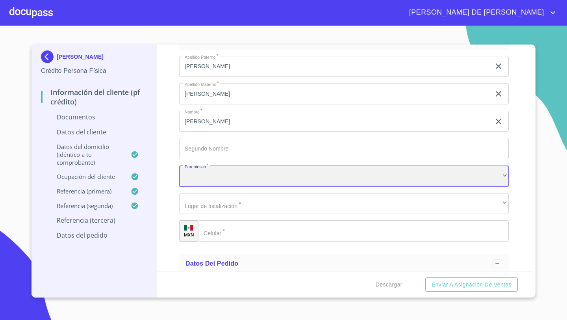
click at [185, 182] on div "​" at bounding box center [343, 175] width 329 height 21
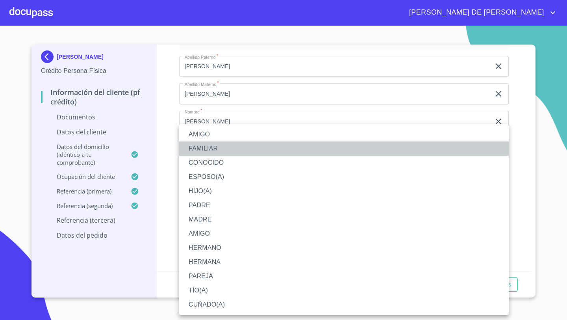
click at [204, 148] on li "FAMILIAR" at bounding box center [343, 148] width 329 height 14
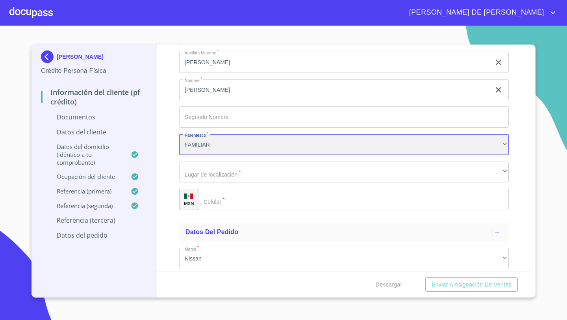
scroll to position [3491, 0]
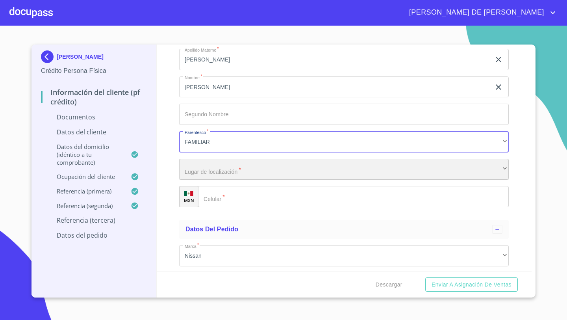
click at [197, 165] on div "​" at bounding box center [343, 169] width 329 height 21
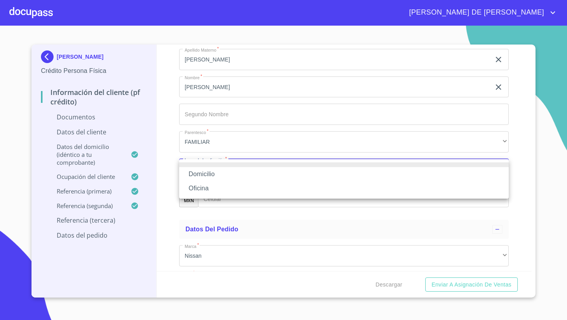
click at [203, 187] on li "Oficina" at bounding box center [343, 188] width 329 height 14
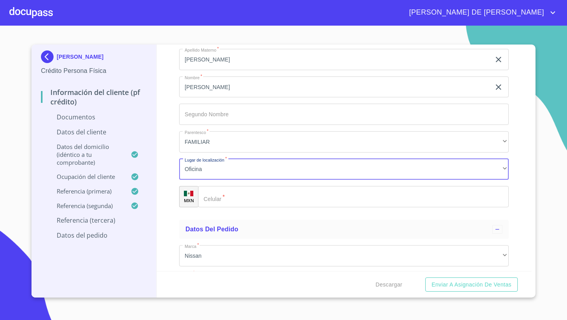
click at [207, 196] on div "​" at bounding box center [353, 196] width 311 height 21
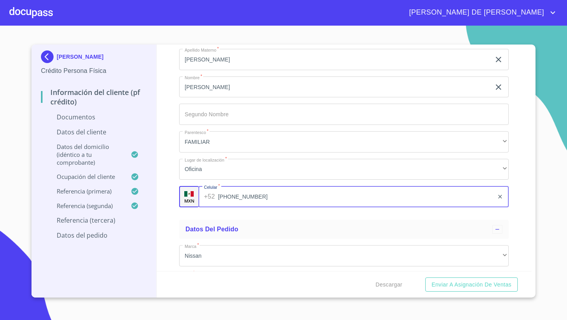
type input "[PHONE_NUMBER]"
click at [176, 214] on div "Información del cliente (PF crédito) Documentos Documento de identificación   *…" at bounding box center [344, 157] width 375 height 226
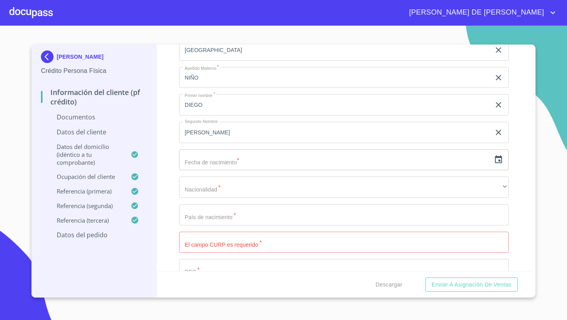
scroll to position [1638, 0]
click at [497, 162] on icon "button" at bounding box center [498, 160] width 9 height 9
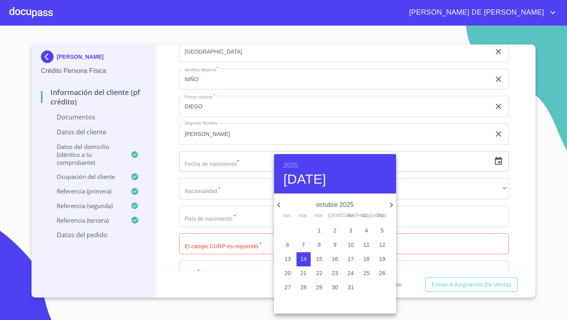
click at [292, 162] on h6 "2025" at bounding box center [290, 165] width 14 height 11
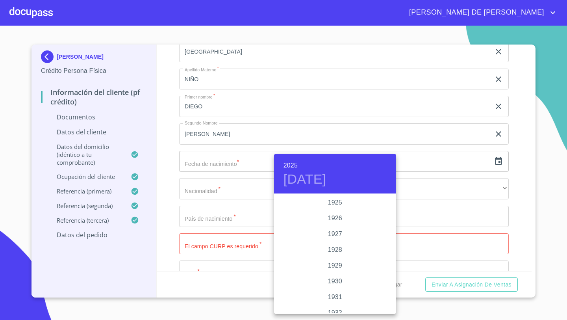
scroll to position [1527, 0]
click at [285, 163] on h6 "2025" at bounding box center [290, 165] width 14 height 11
click at [334, 215] on div "2002" at bounding box center [335, 215] width 122 height 16
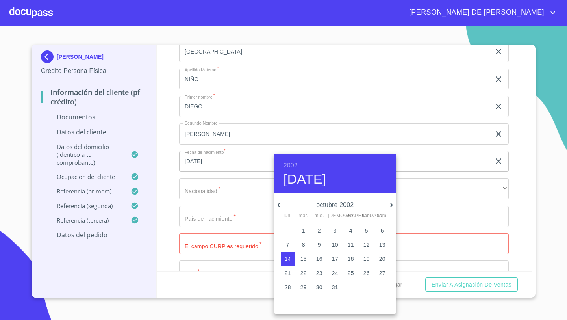
click at [281, 205] on icon "button" at bounding box center [278, 204] width 9 height 9
click at [281, 204] on icon "button" at bounding box center [278, 204] width 9 height 9
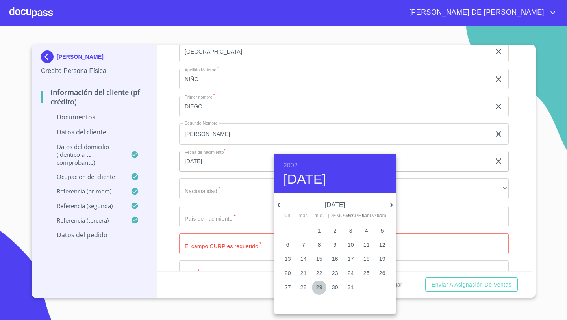
click at [321, 287] on p "29" at bounding box center [319, 287] width 6 height 8
type input "[DATE]"
click at [190, 189] on div at bounding box center [283, 160] width 567 height 320
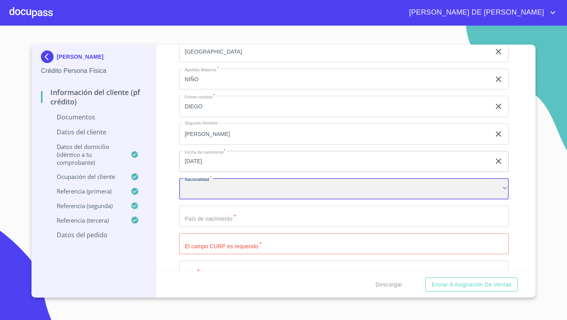
click at [194, 193] on div "​" at bounding box center [343, 188] width 329 height 21
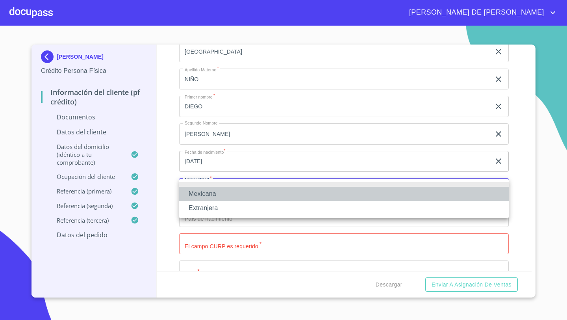
click at [197, 192] on li "Mexicana" at bounding box center [343, 194] width 329 height 14
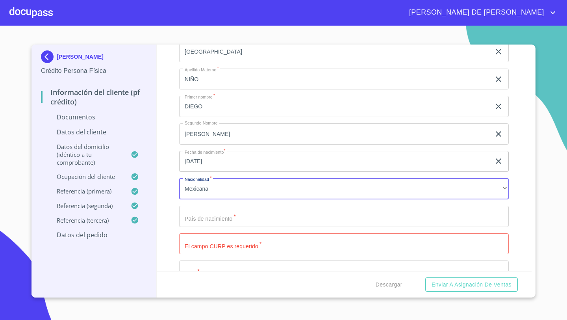
click at [196, 218] on input "Documento de identificación   *" at bounding box center [343, 215] width 329 height 21
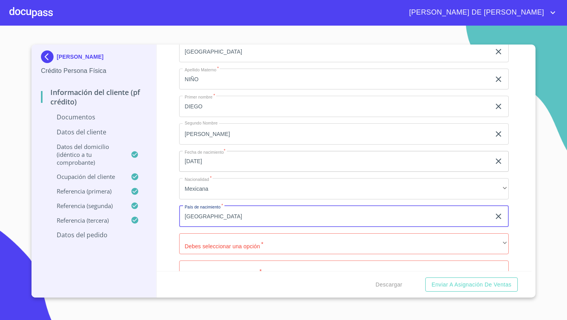
type input "[GEOGRAPHIC_DATA]"
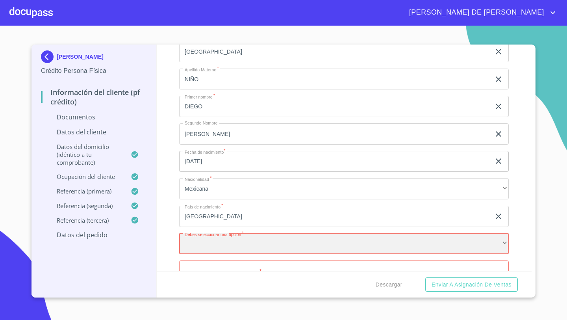
click at [193, 252] on div "​" at bounding box center [343, 243] width 329 height 21
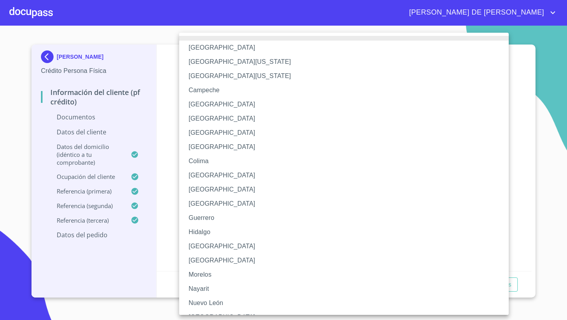
click at [198, 247] on li "[GEOGRAPHIC_DATA]" at bounding box center [343, 246] width 329 height 14
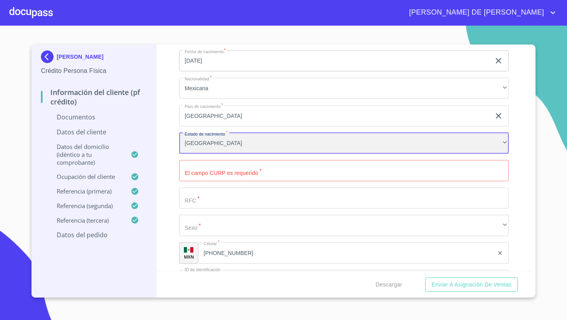
scroll to position [1753, 0]
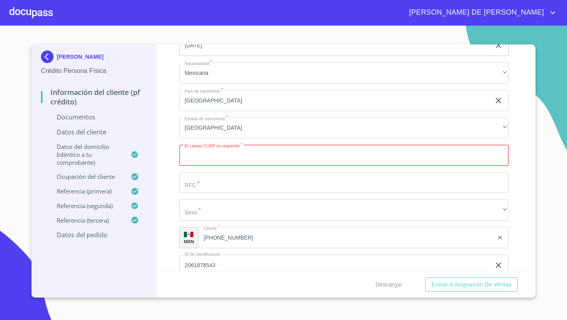
click at [205, 163] on input "Documento de identificación   *" at bounding box center [343, 154] width 329 height 21
paste input "AEND020529HJCNXGA7"
type input "AEND020529HJCNXGA7"
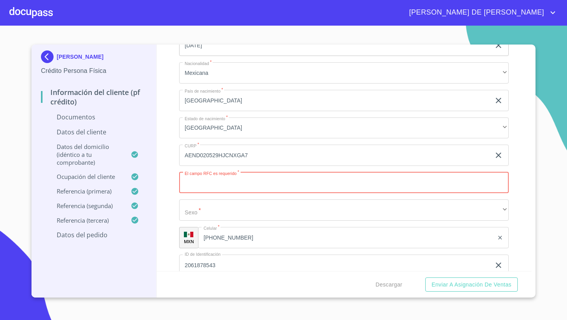
paste input "AEND020529"
type input "AEND020529QM4"
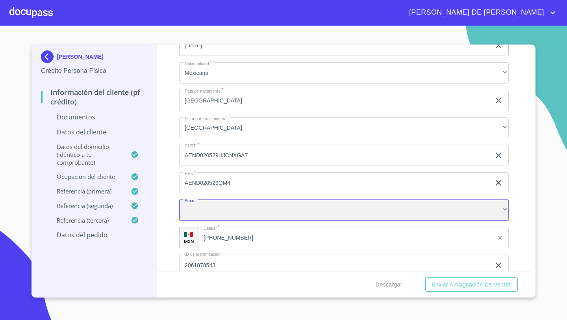
click at [191, 205] on div "​" at bounding box center [343, 209] width 329 height 21
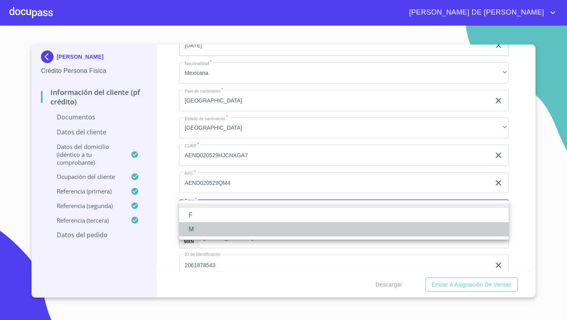
click at [195, 228] on li "M" at bounding box center [343, 229] width 329 height 14
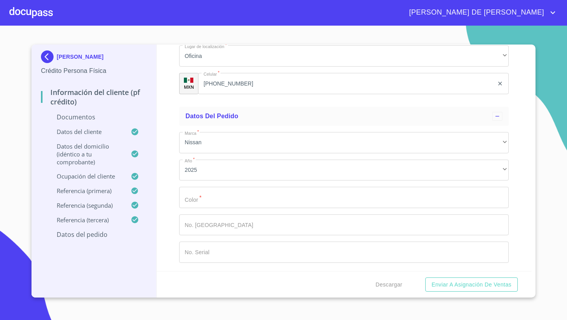
scroll to position [3632, 0]
click at [202, 195] on input "Documento de identificación   *" at bounding box center [343, 196] width 329 height 21
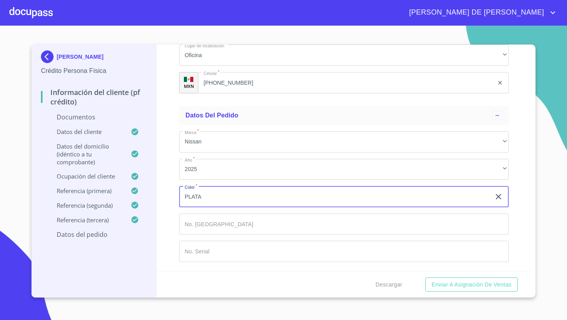
type input "PLATA"
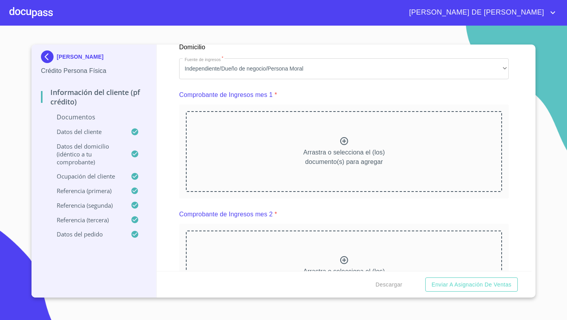
scroll to position [730, 0]
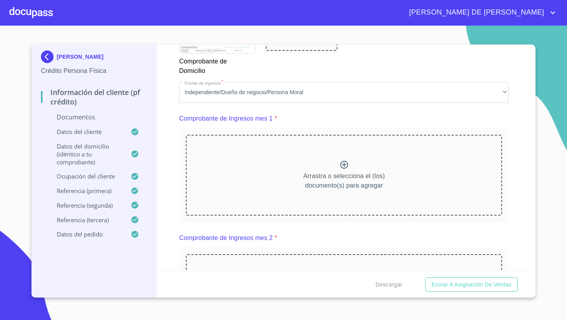
click at [344, 162] on icon at bounding box center [343, 164] width 9 height 9
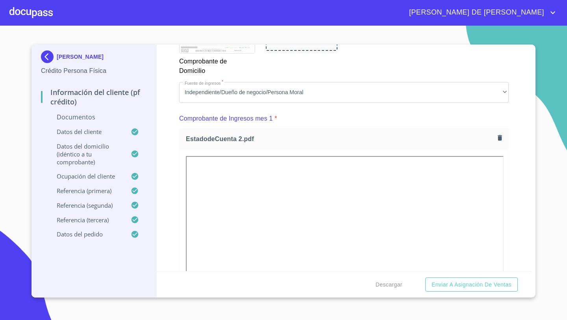
click at [499, 137] on icon "button" at bounding box center [499, 138] width 4 height 6
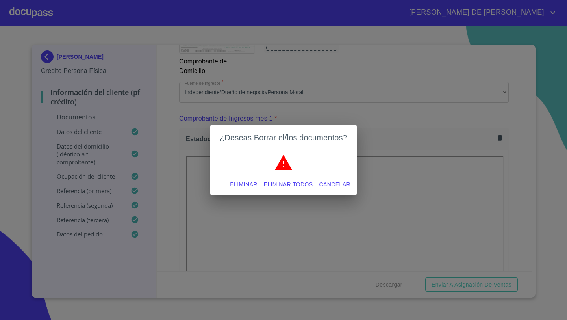
click at [252, 186] on span "Eliminar" at bounding box center [243, 184] width 27 height 10
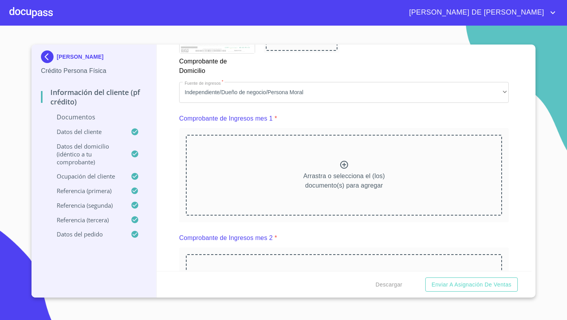
click at [328, 160] on div "Arrastra o selecciona el (los) documento(s) para agregar" at bounding box center [344, 175] width 316 height 80
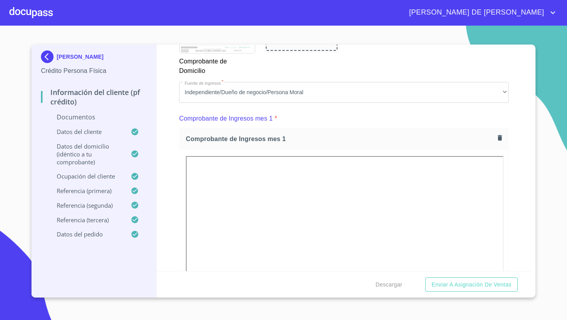
click at [497, 140] on icon "button" at bounding box center [499, 137] width 7 height 7
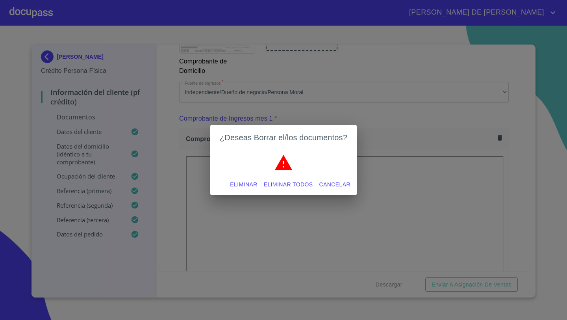
click at [252, 184] on span "Eliminar" at bounding box center [243, 184] width 27 height 10
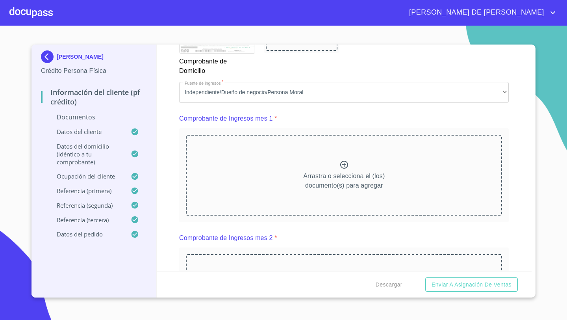
click at [343, 170] on div at bounding box center [343, 165] width 9 height 11
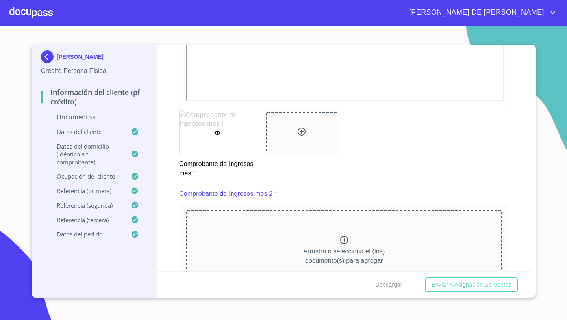
scroll to position [1024, 0]
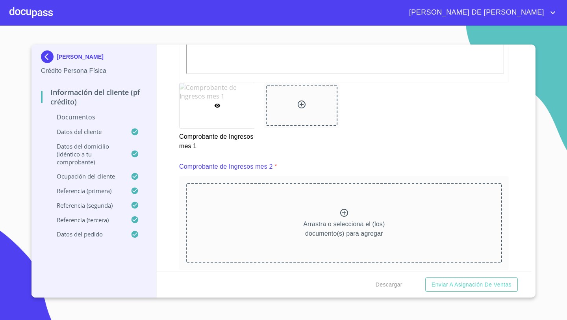
click at [382, 227] on p "Arrastra o selecciona el (los) documento(s) para agregar" at bounding box center [343, 228] width 81 height 19
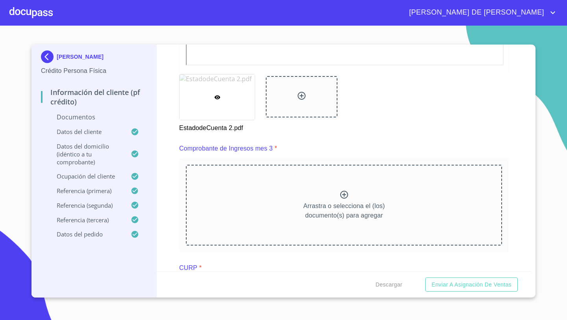
scroll to position [1397, 0]
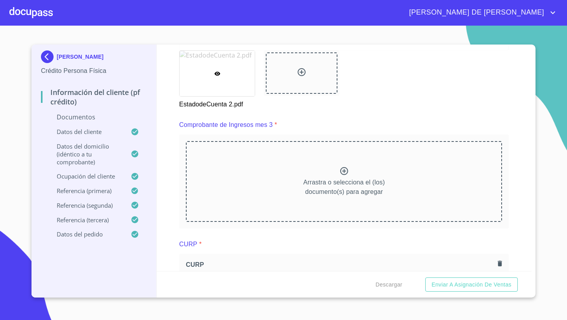
click at [338, 161] on div "Arrastra o selecciona el (los) documento(s) para agregar" at bounding box center [344, 181] width 316 height 80
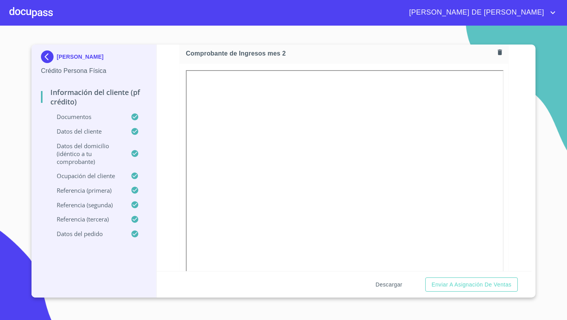
scroll to position [1519, 0]
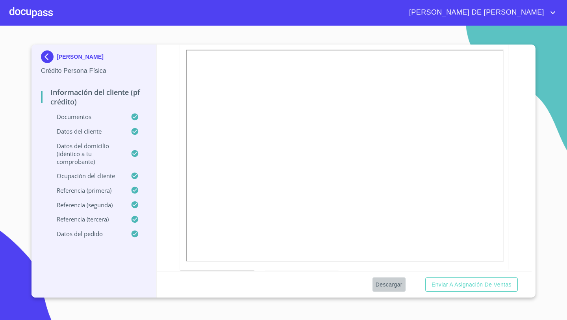
click at [391, 285] on span "Descargar" at bounding box center [388, 284] width 27 height 10
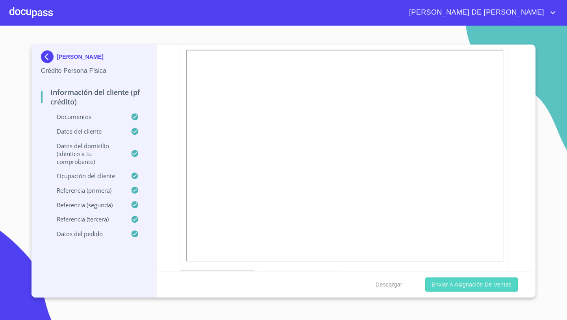
click at [491, 287] on span "Enviar a Asignación de Ventas" at bounding box center [471, 284] width 80 height 10
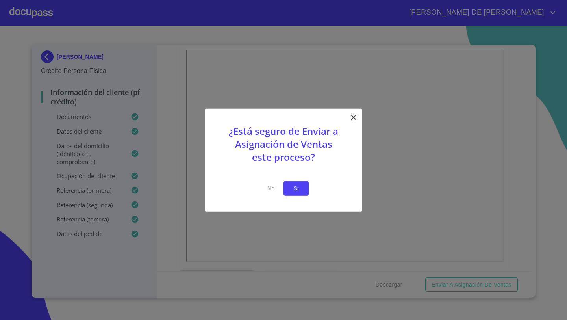
click at [297, 191] on span "Si" at bounding box center [296, 188] width 13 height 10
